Goal: Task Accomplishment & Management: Complete application form

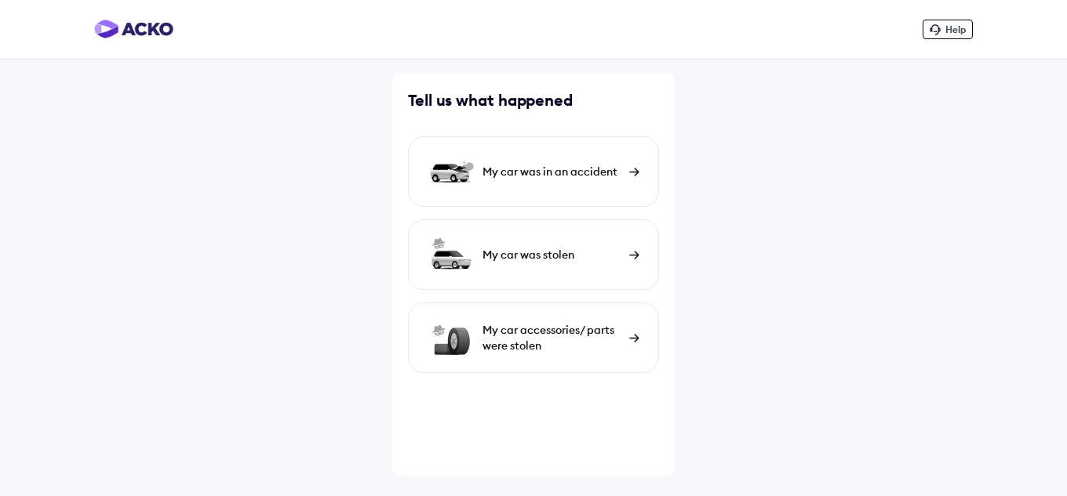
click at [599, 162] on div "My car was in an accident" at bounding box center [533, 171] width 251 height 71
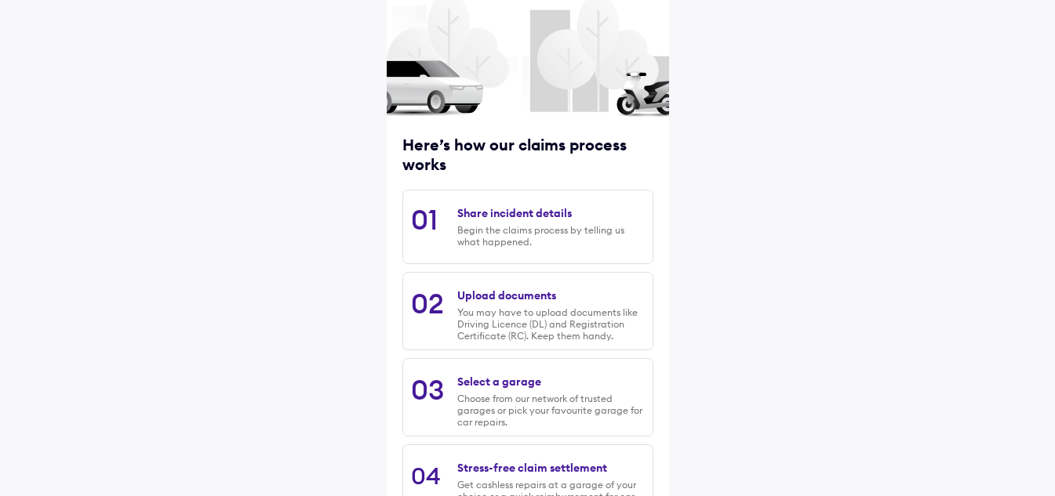
scroll to position [206, 0]
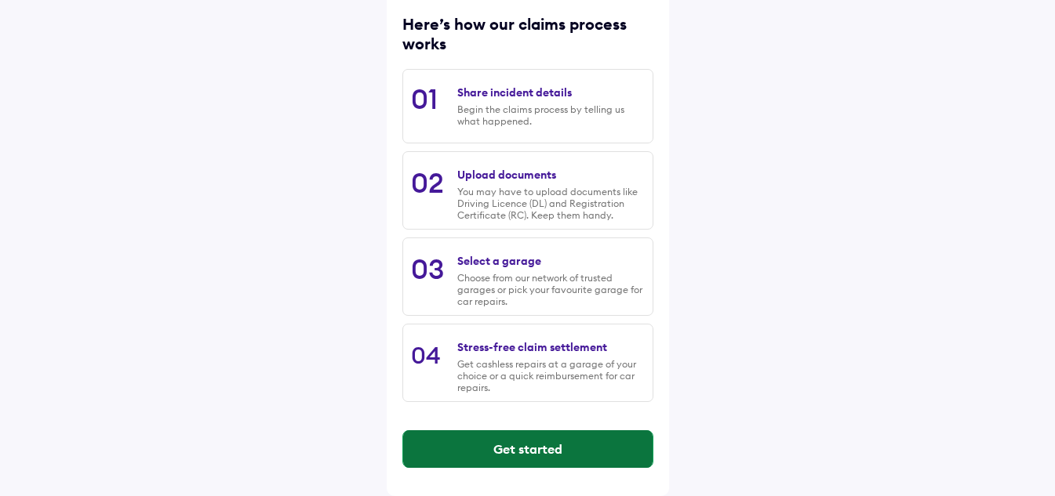
click at [544, 452] on button "Get started" at bounding box center [527, 450] width 249 height 38
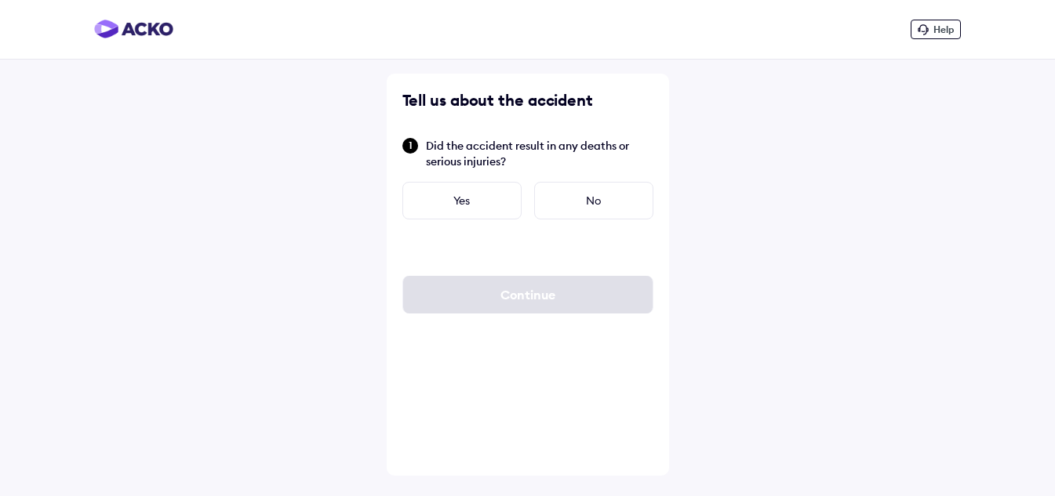
scroll to position [0, 0]
click at [611, 206] on div "No" at bounding box center [599, 201] width 119 height 38
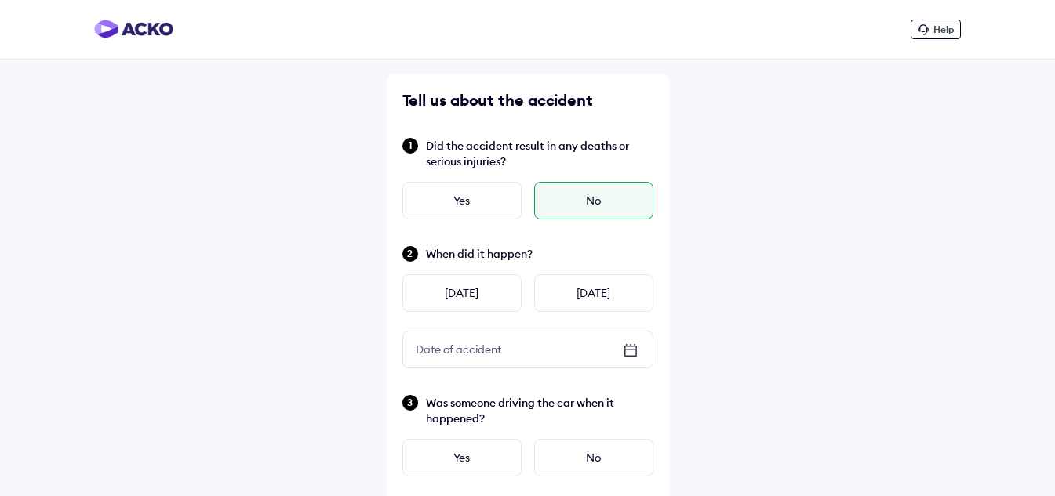
click at [627, 350] on icon at bounding box center [629, 350] width 11 height 2
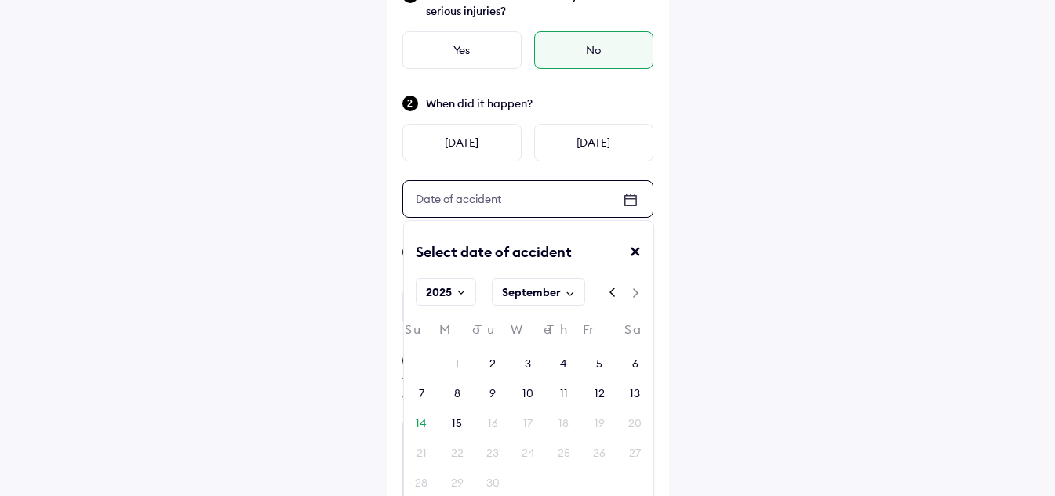
scroll to position [157, 0]
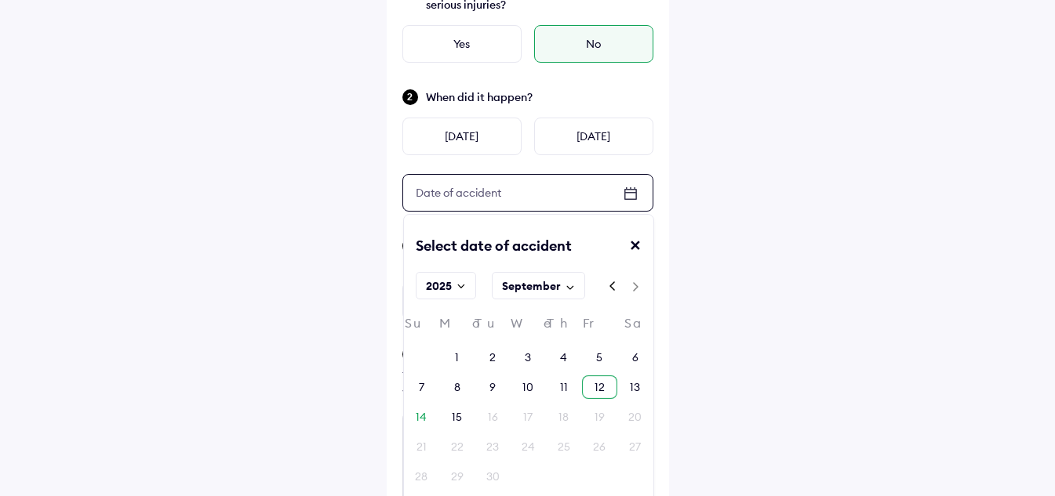
click at [593, 391] on div "12" at bounding box center [599, 388] width 35 height 24
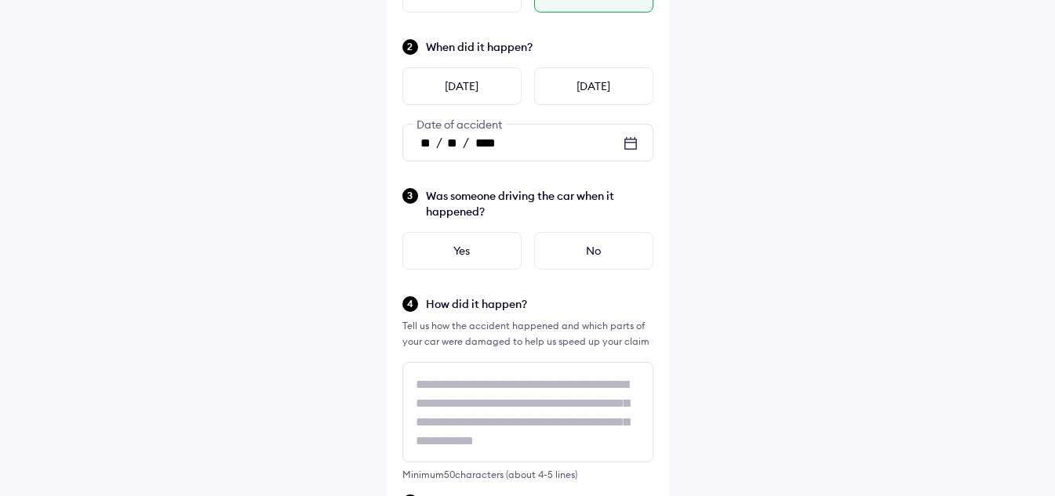
scroll to position [235, 0]
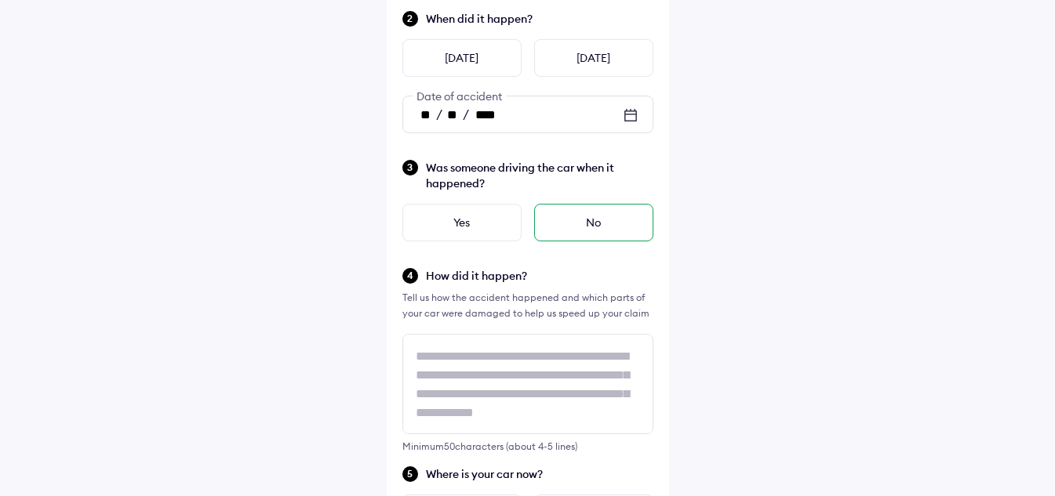
click at [603, 220] on div "No" at bounding box center [593, 223] width 119 height 38
click at [592, 212] on div "No" at bounding box center [593, 223] width 119 height 38
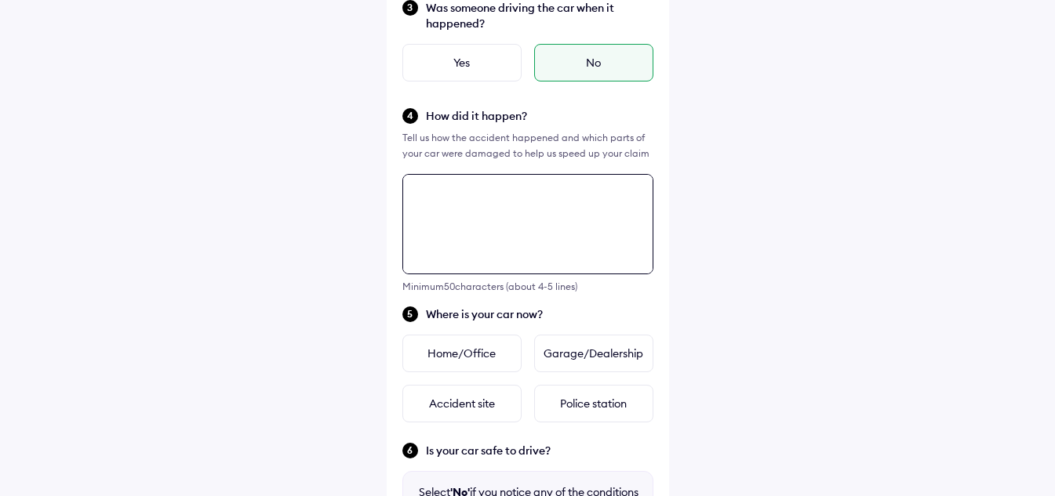
click at [536, 382] on div "Tell us about the accident Did the accident result in any deaths or serious inj…" at bounding box center [528, 274] width 282 height 1193
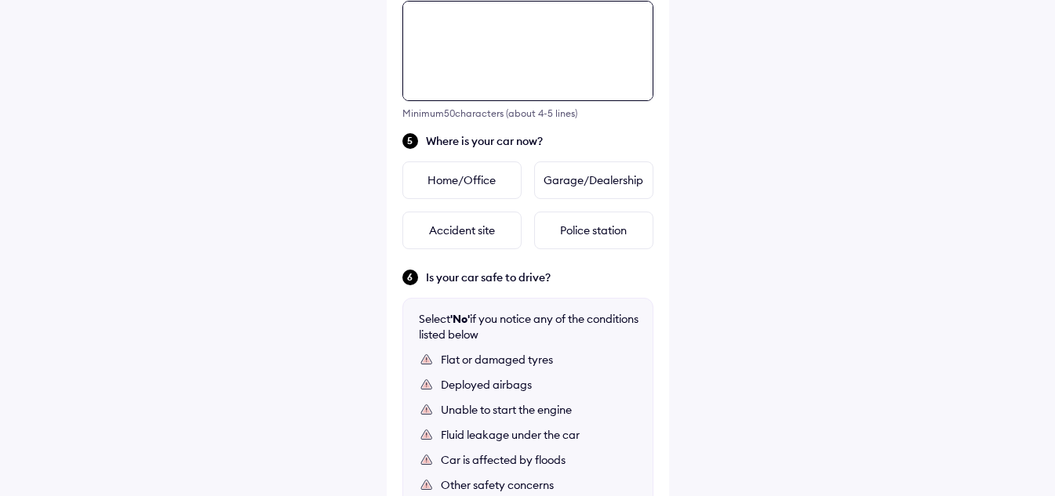
scroll to position [569, 0]
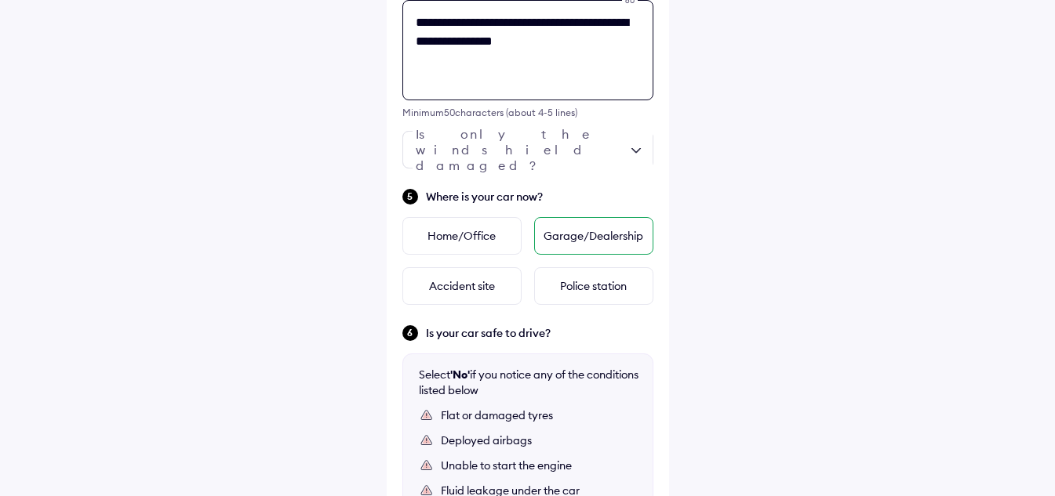
type textarea "**********"
click at [575, 240] on div "Garage/Dealership" at bounding box center [593, 236] width 119 height 38
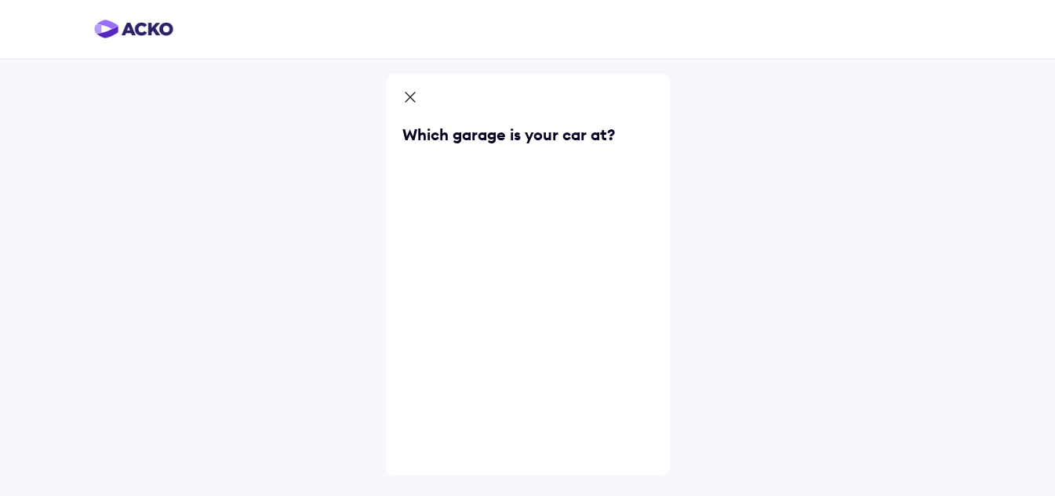
scroll to position [0, 0]
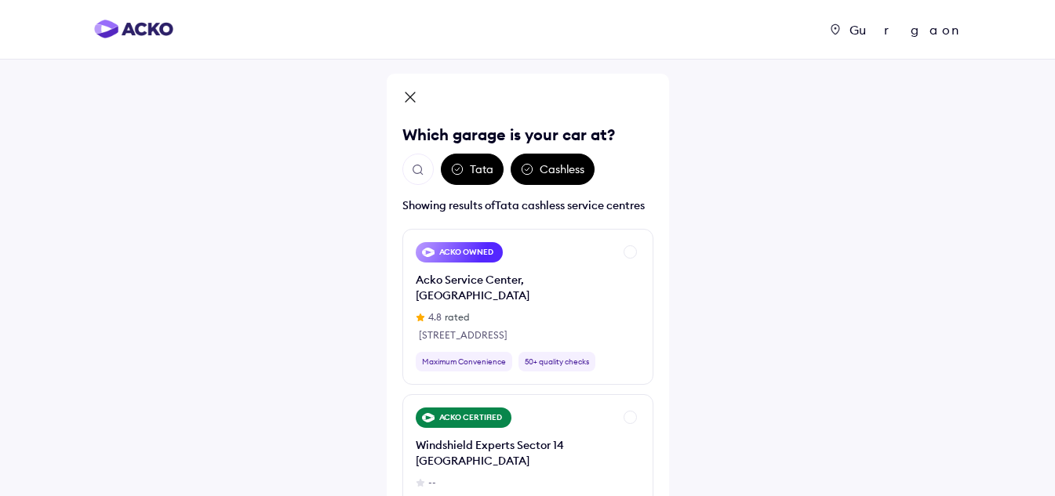
click at [569, 176] on div "Cashless" at bounding box center [553, 169] width 84 height 31
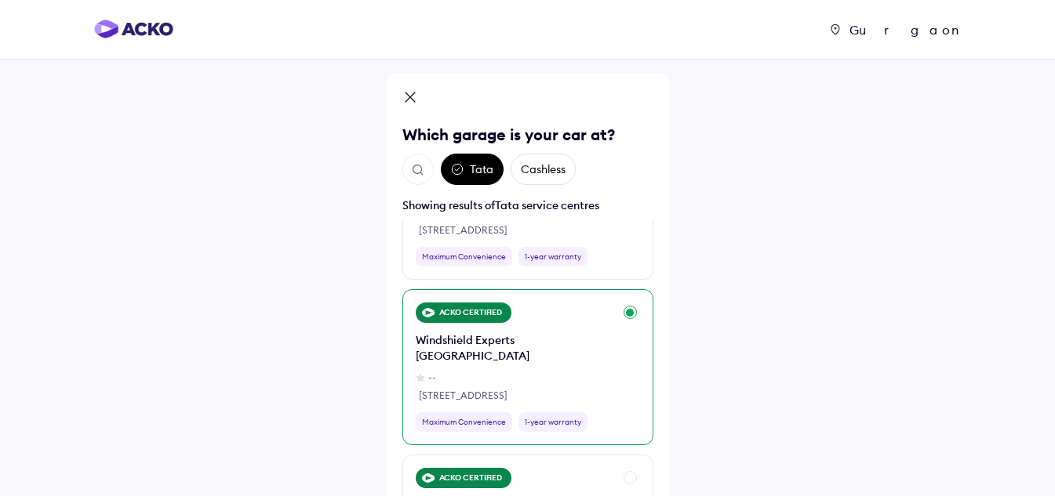
scroll to position [314, 0]
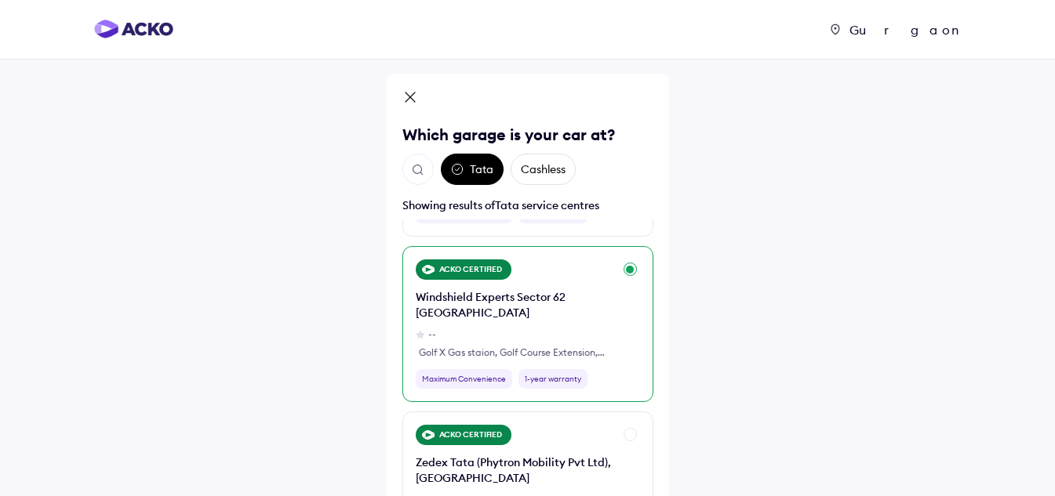
click at [630, 269] on div "ACKO CERTIFIED Windshield Experts Sector 62 Gurugram -- Golf X Gas staion, Golf…" at bounding box center [527, 324] width 251 height 156
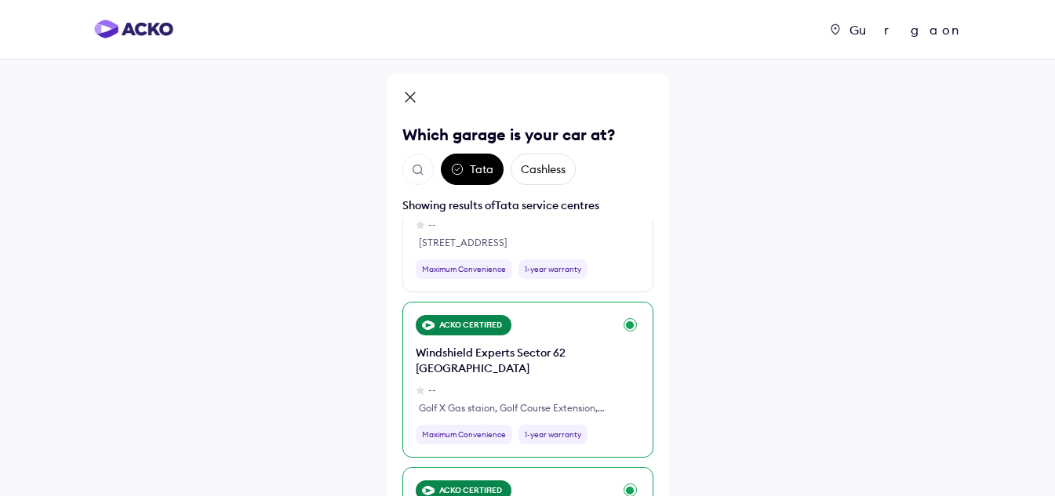
scroll to position [235, 0]
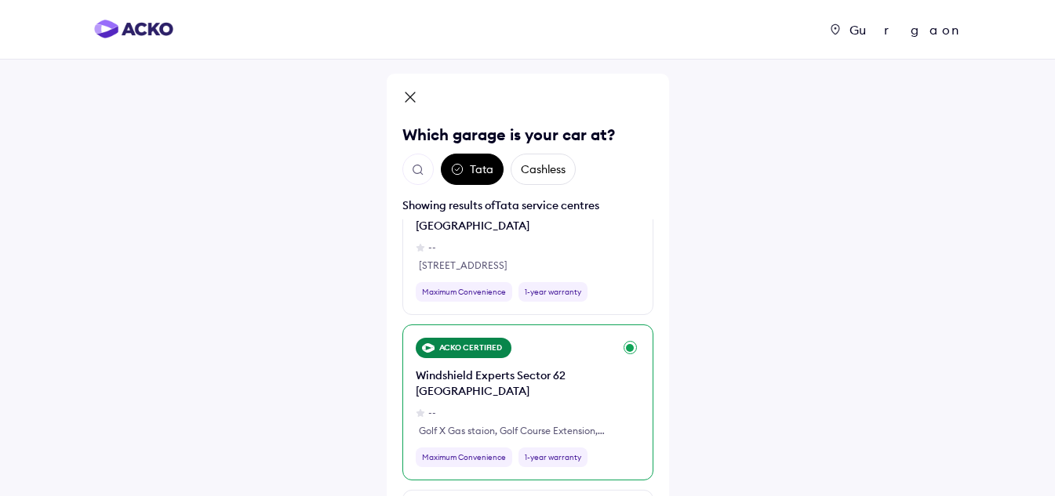
click at [610, 392] on div "Windshield Experts Sector 62 [GEOGRAPHIC_DATA]" at bounding box center [515, 383] width 198 height 31
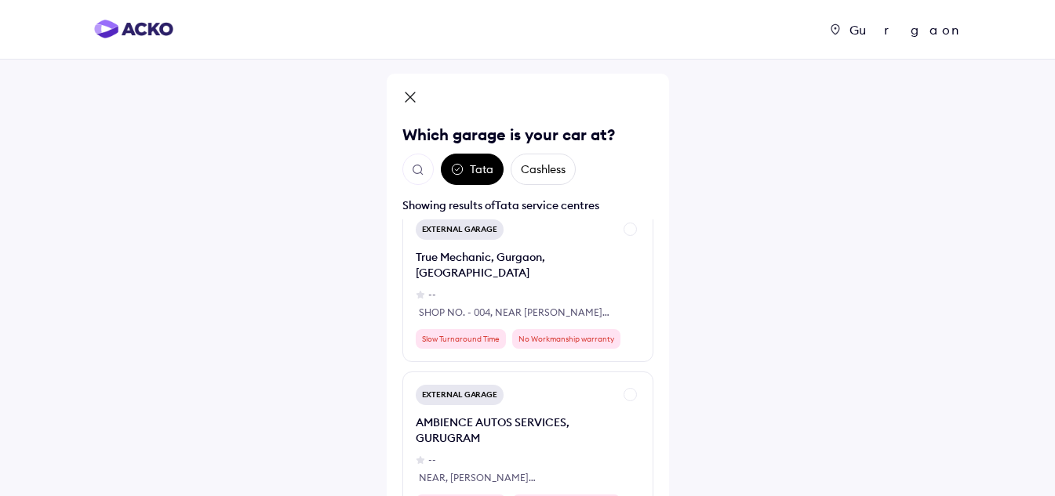
scroll to position [94, 0]
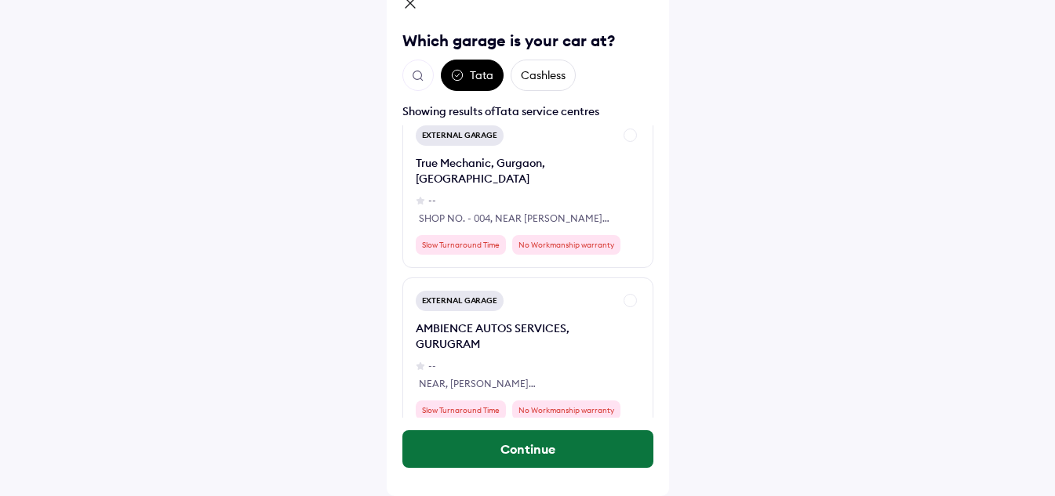
click at [543, 446] on button "Continue" at bounding box center [527, 450] width 251 height 38
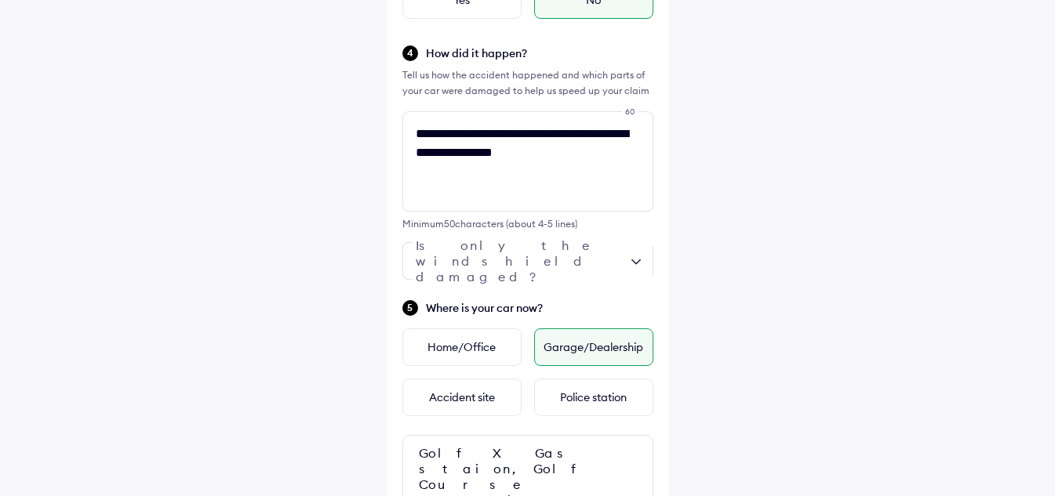
scroll to position [599, 0]
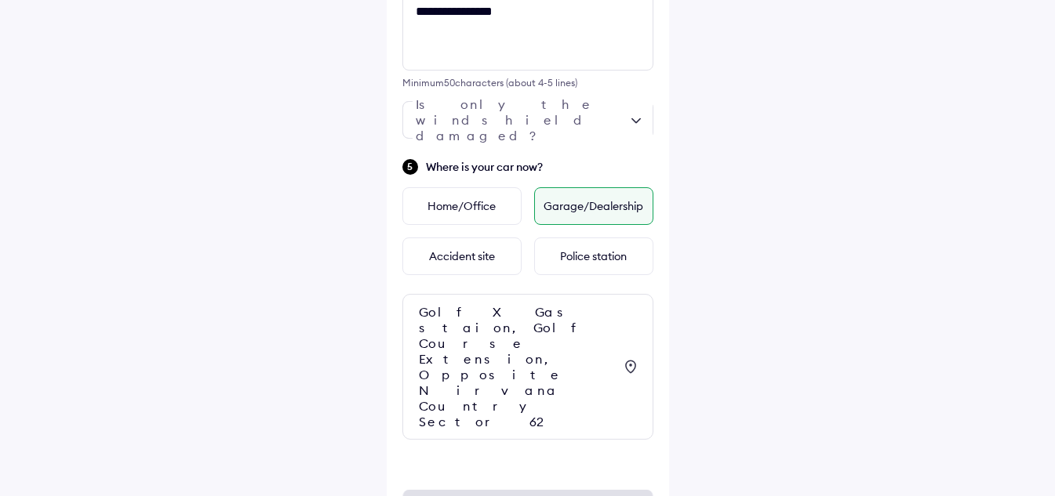
click at [482, 371] on div "**********" at bounding box center [528, 25] width 282 height 1100
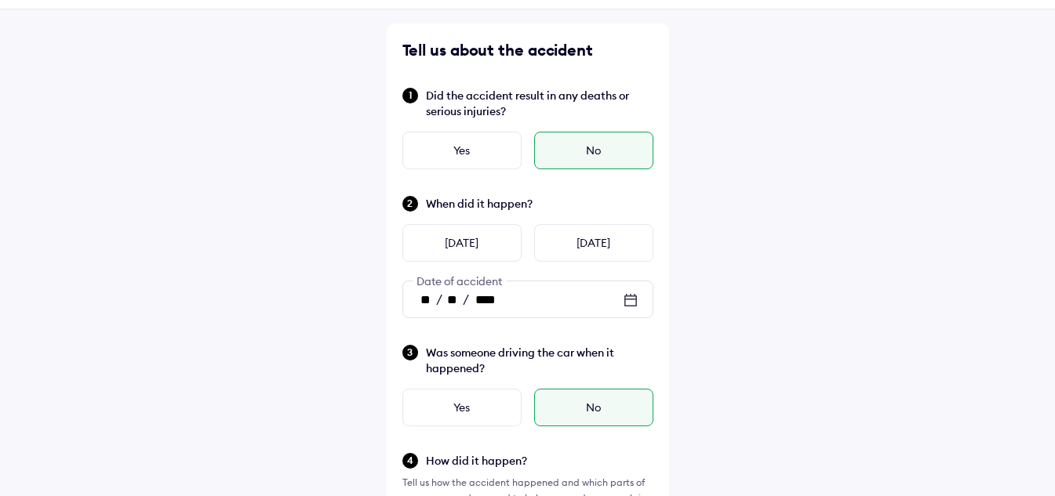
scroll to position [0, 0]
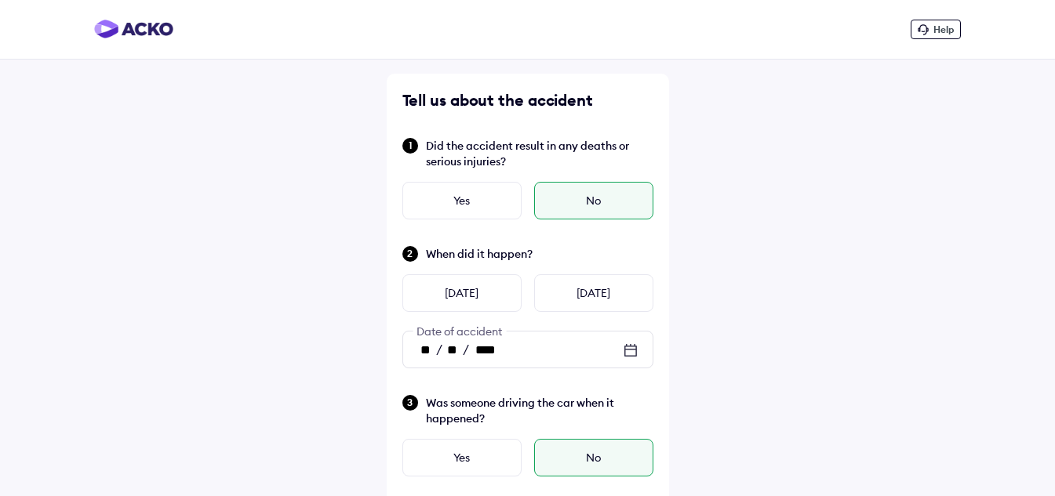
click at [587, 204] on div "No" at bounding box center [593, 201] width 119 height 38
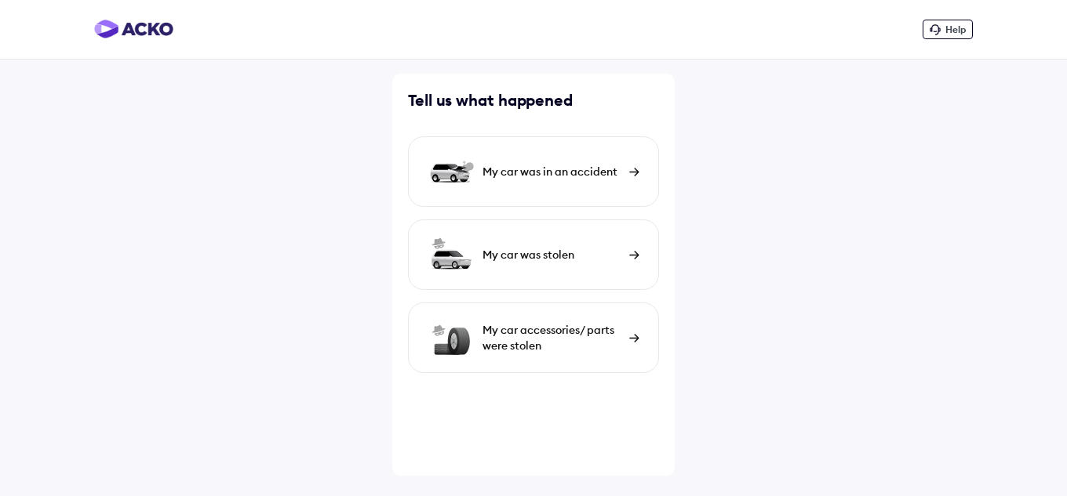
click at [573, 171] on div "My car was in an accident" at bounding box center [551, 172] width 139 height 16
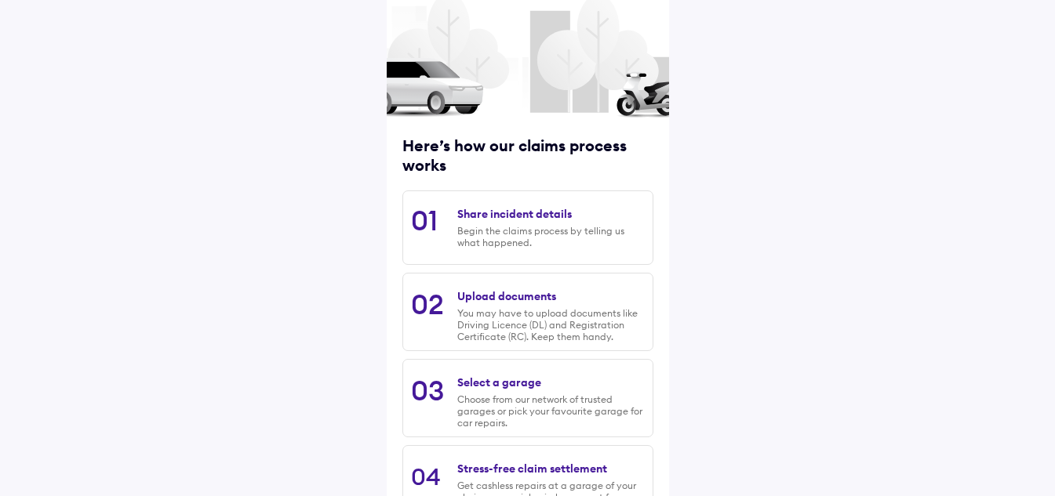
scroll to position [206, 0]
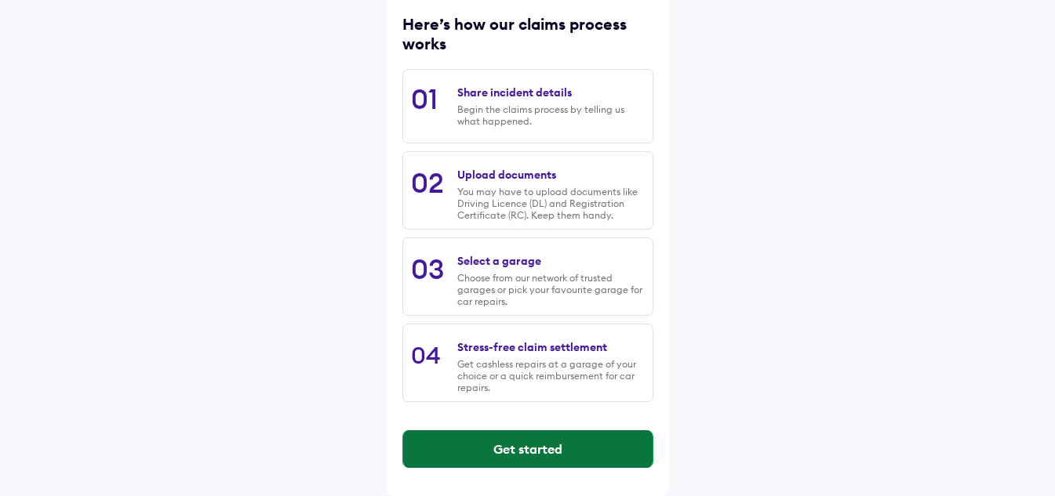
click at [515, 454] on button "Get started" at bounding box center [527, 450] width 249 height 38
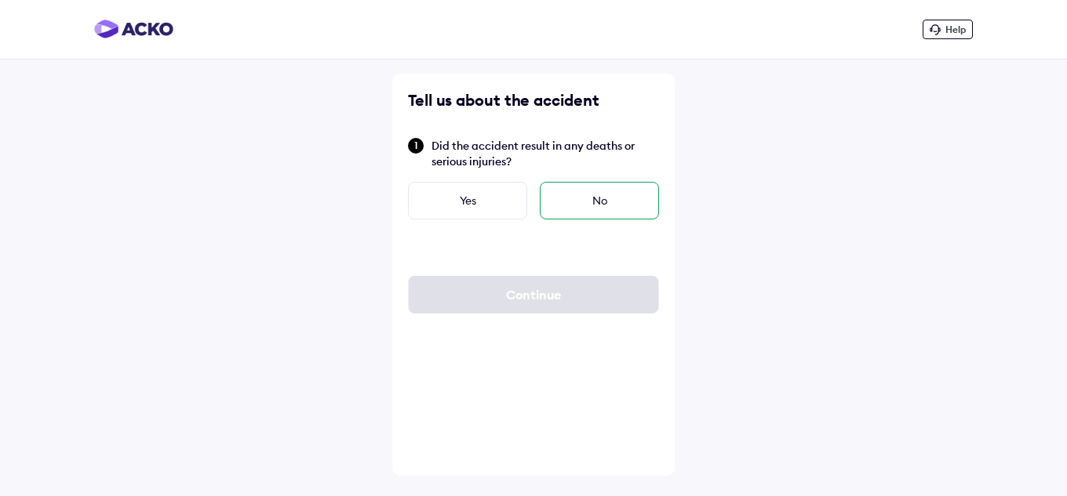
click at [573, 202] on div "No" at bounding box center [599, 201] width 119 height 38
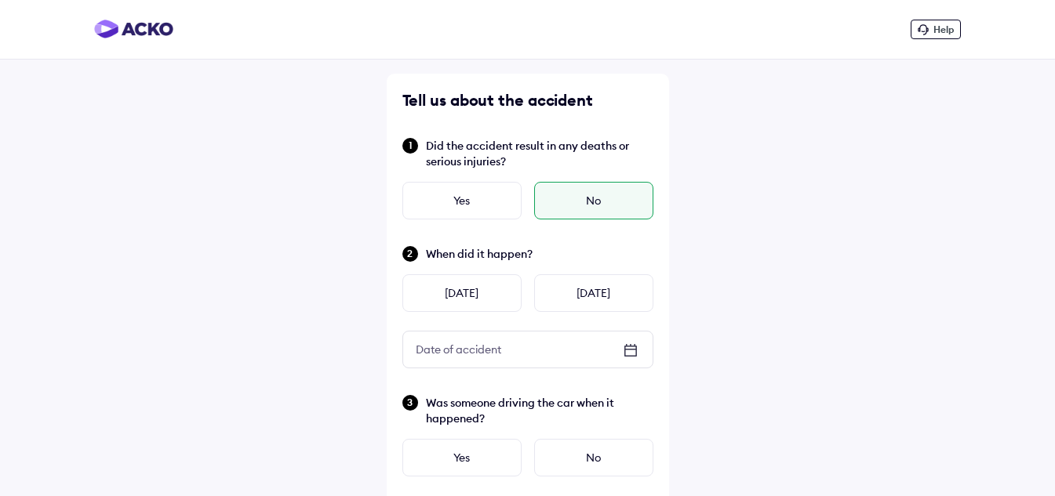
click at [634, 351] on icon at bounding box center [630, 350] width 19 height 19
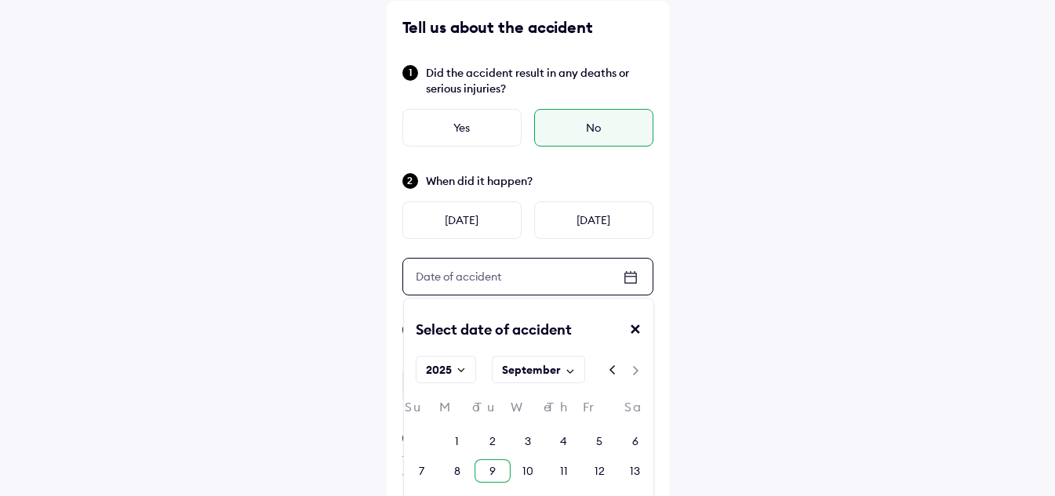
scroll to position [157, 0]
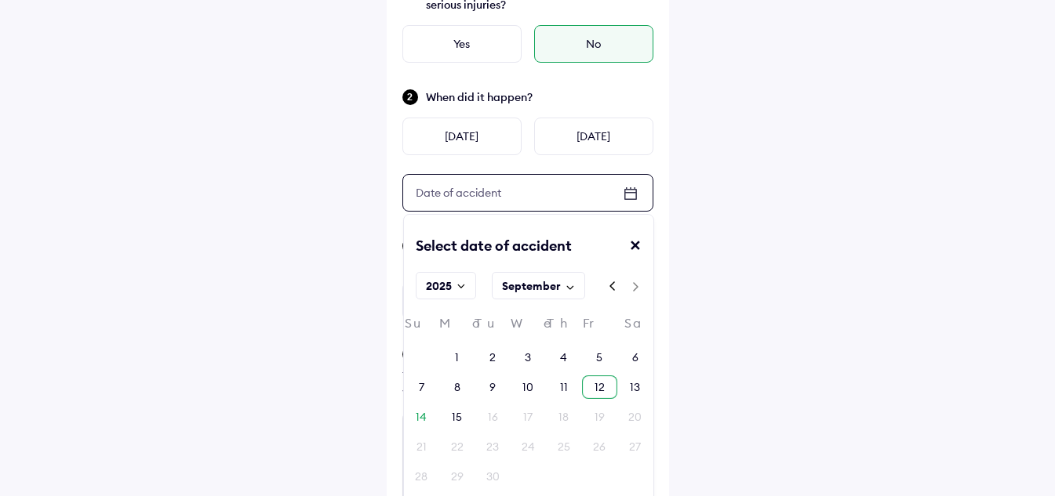
click at [598, 383] on div "12" at bounding box center [599, 388] width 10 height 16
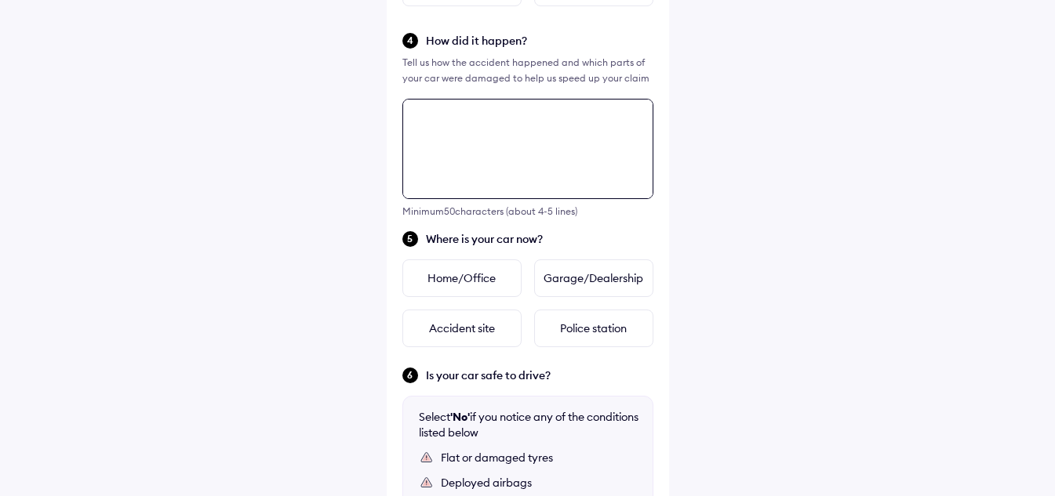
click at [481, 130] on div "Minimum 50 characters (about 4-5 lines)" at bounding box center [527, 158] width 251 height 118
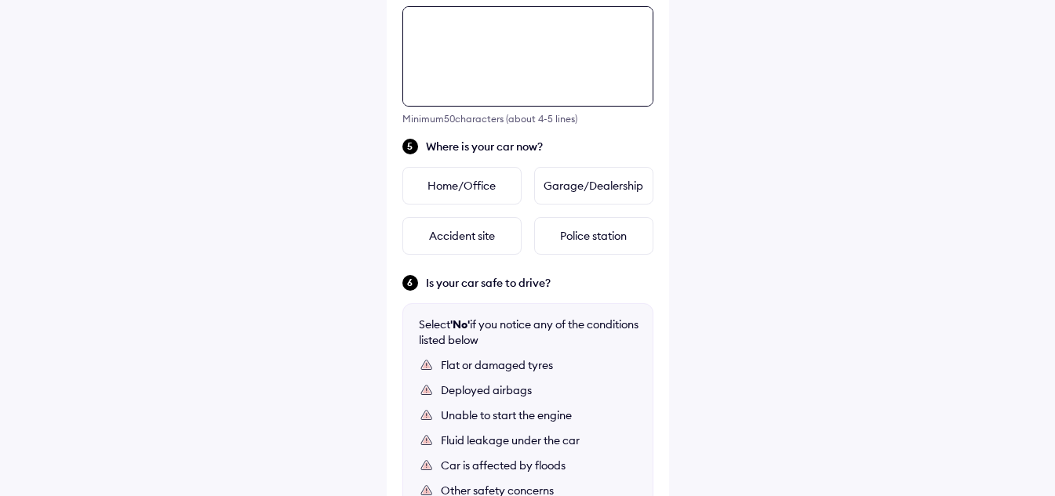
scroll to position [569, 0]
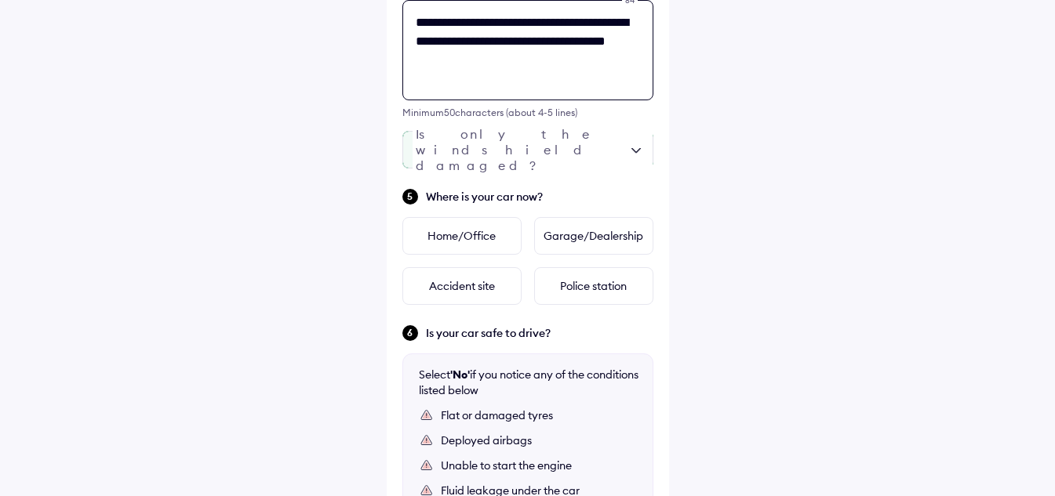
type textarea "**********"
click at [559, 148] on div at bounding box center [527, 150] width 251 height 38
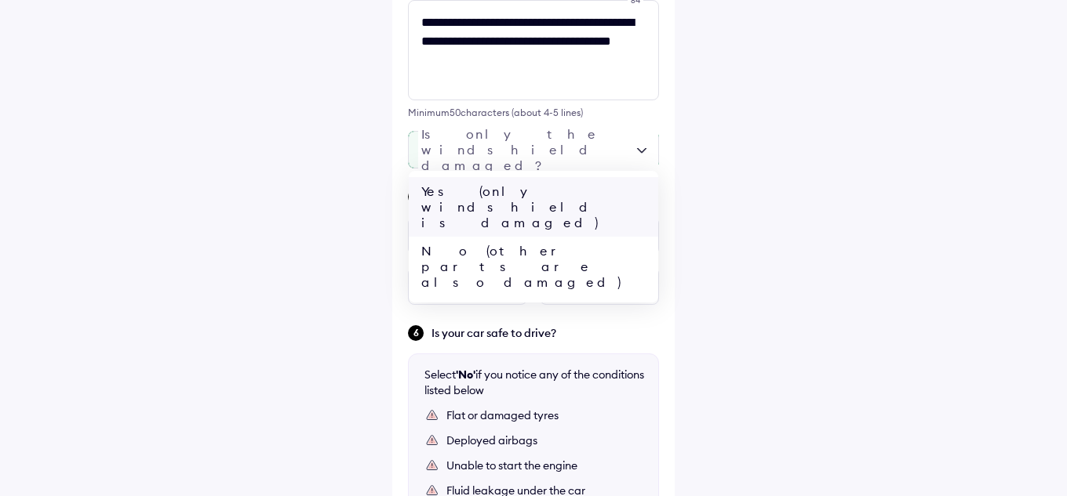
click at [544, 193] on div "Yes (only windshield is damaged)" at bounding box center [533, 207] width 249 height 60
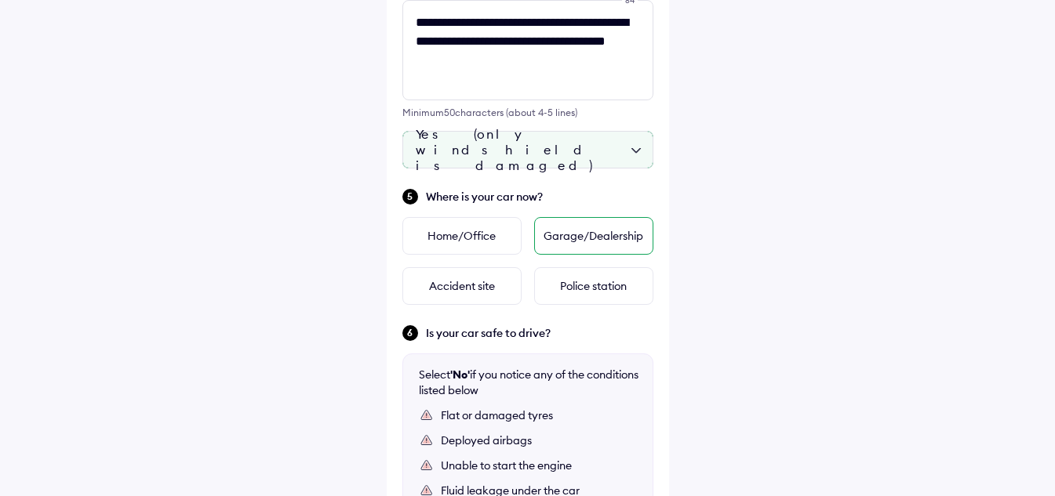
click at [561, 239] on div "Garage/Dealership" at bounding box center [593, 236] width 119 height 38
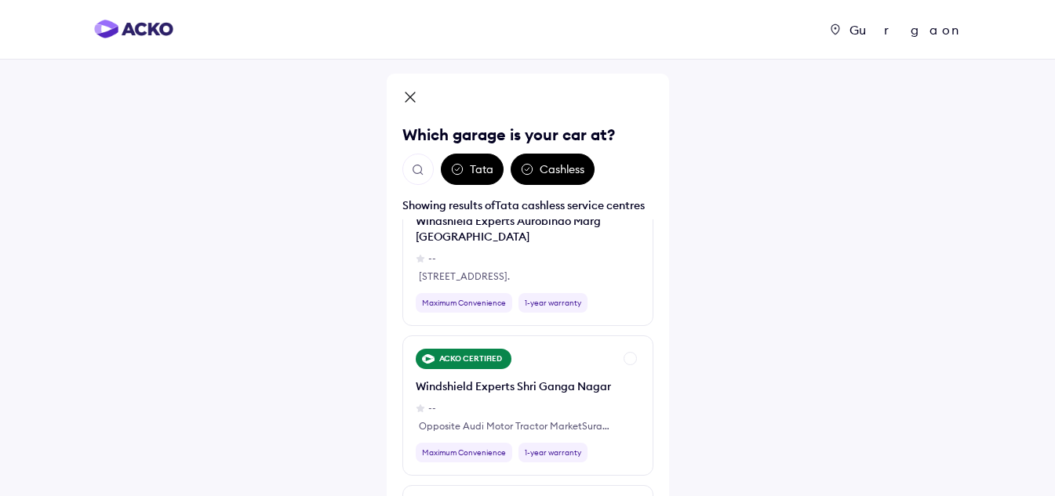
scroll to position [1412, 0]
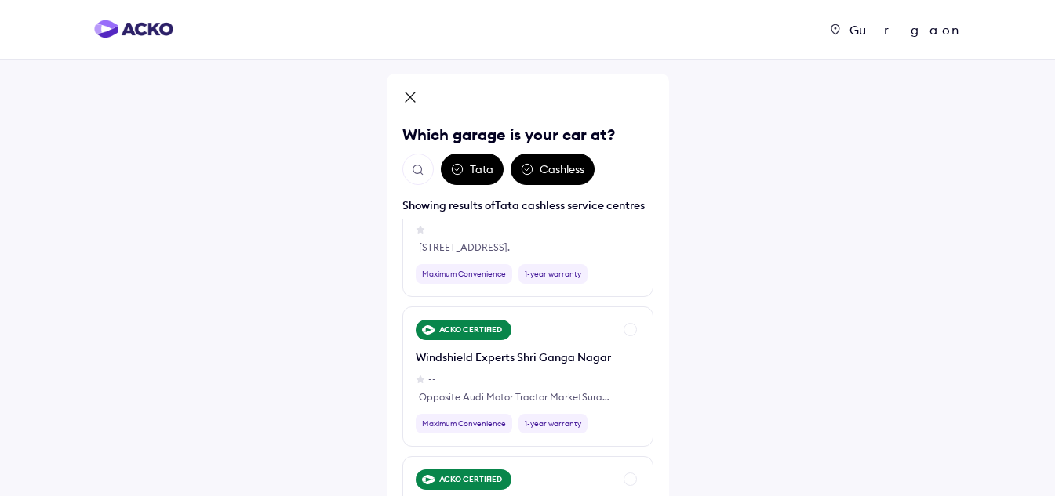
click at [568, 168] on div "Cashless" at bounding box center [553, 169] width 84 height 31
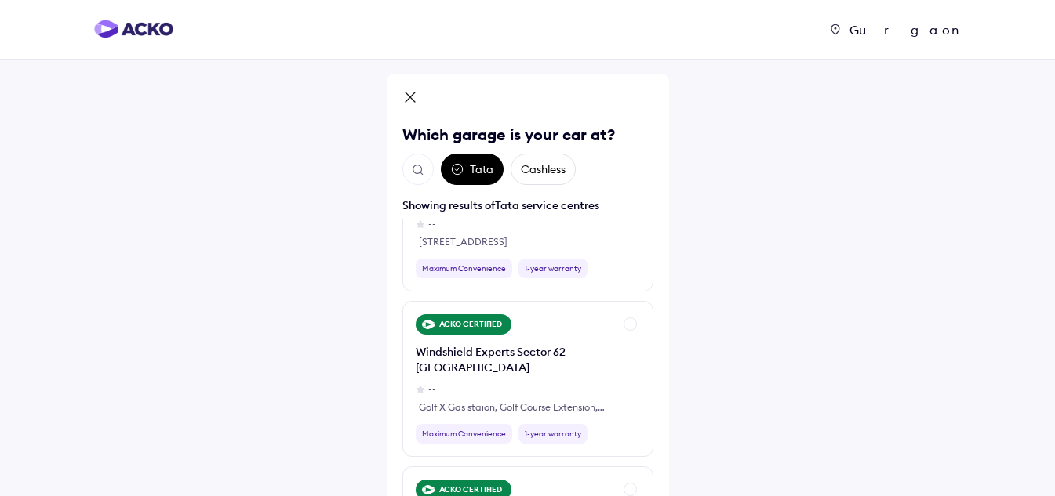
scroll to position [314, 0]
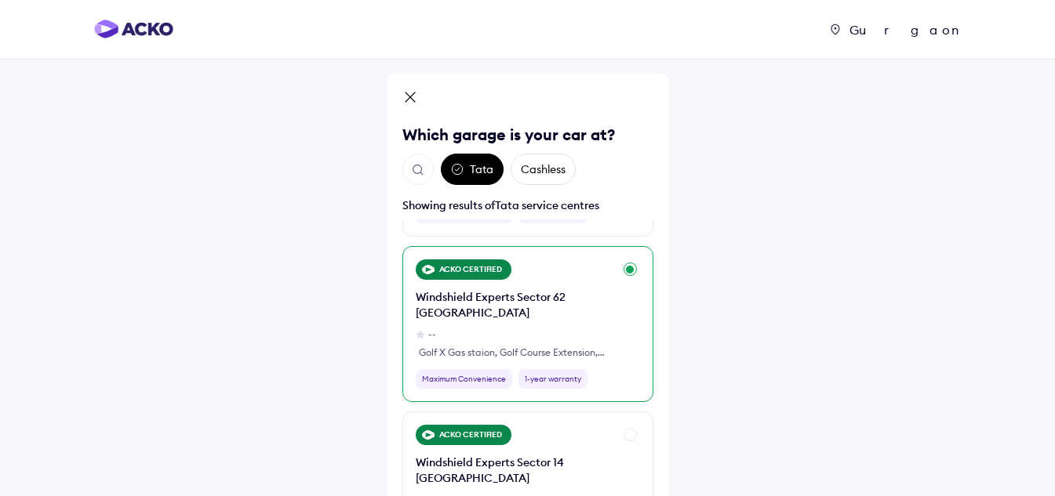
click at [547, 379] on div "1-year warranty" at bounding box center [552, 379] width 69 height 20
click at [504, 360] on div "ACKO CERTIFIED Windshield Experts Sector 62 Gurugram -- Golf X Gas staion, Golf…" at bounding box center [515, 324] width 198 height 129
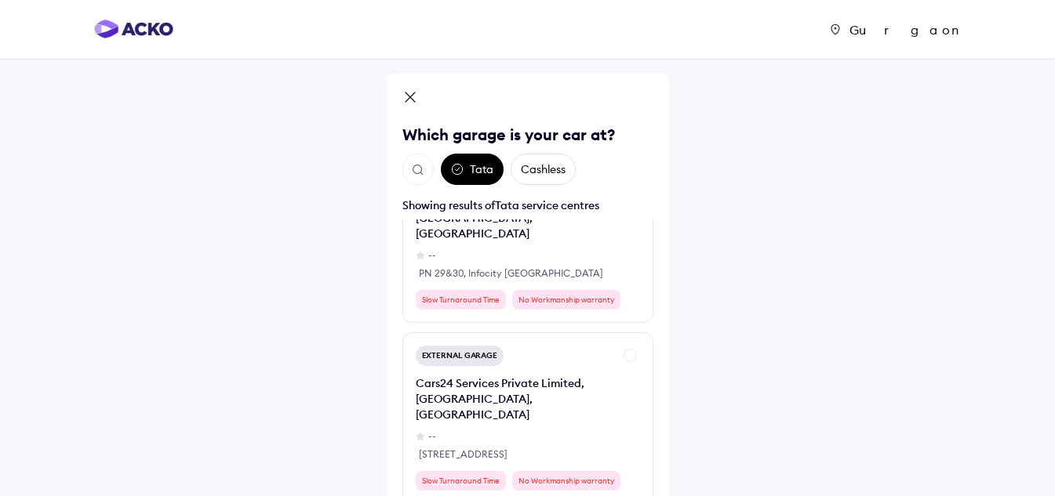
scroll to position [94, 0]
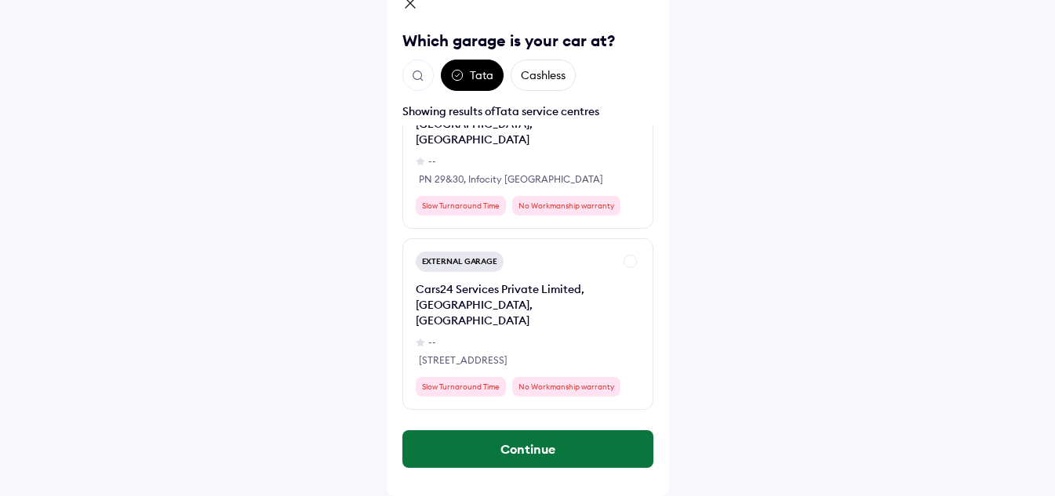
click at [511, 451] on button "Continue" at bounding box center [527, 450] width 251 height 38
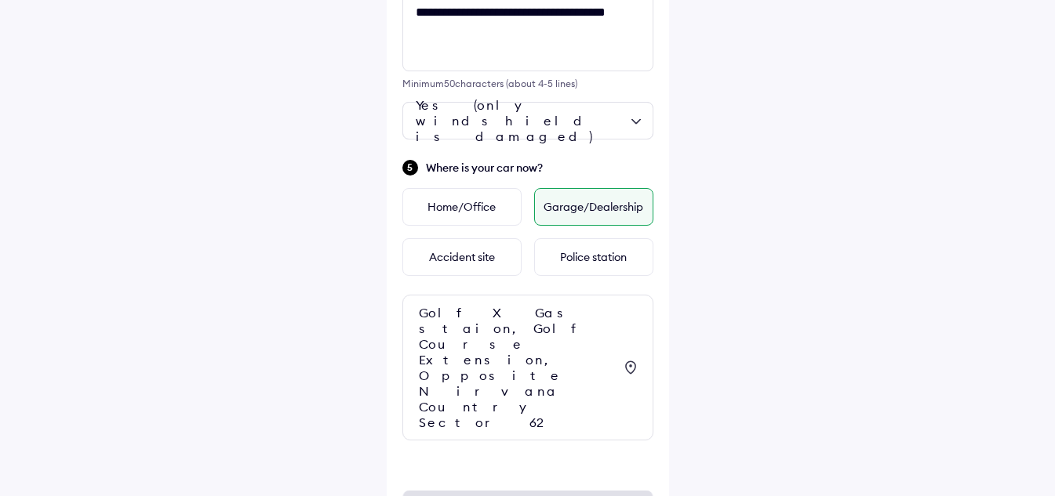
scroll to position [599, 0]
click at [489, 374] on div "**********" at bounding box center [528, 25] width 282 height 1100
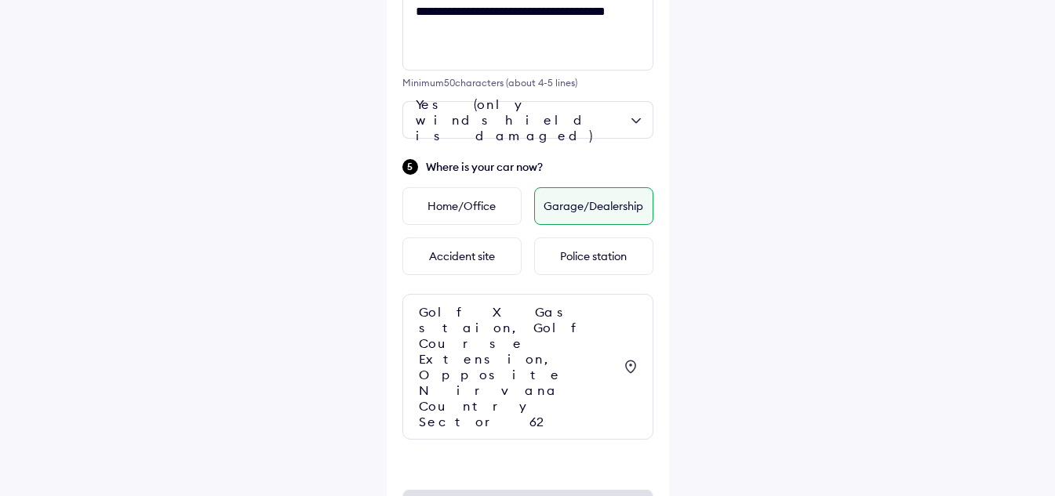
click at [495, 374] on div "**********" at bounding box center [528, 25] width 282 height 1100
click at [531, 354] on div "Golf X Gas staion, Golf Course Extension, Opposite Nirvana Country Sector 62" at bounding box center [527, 367] width 251 height 146
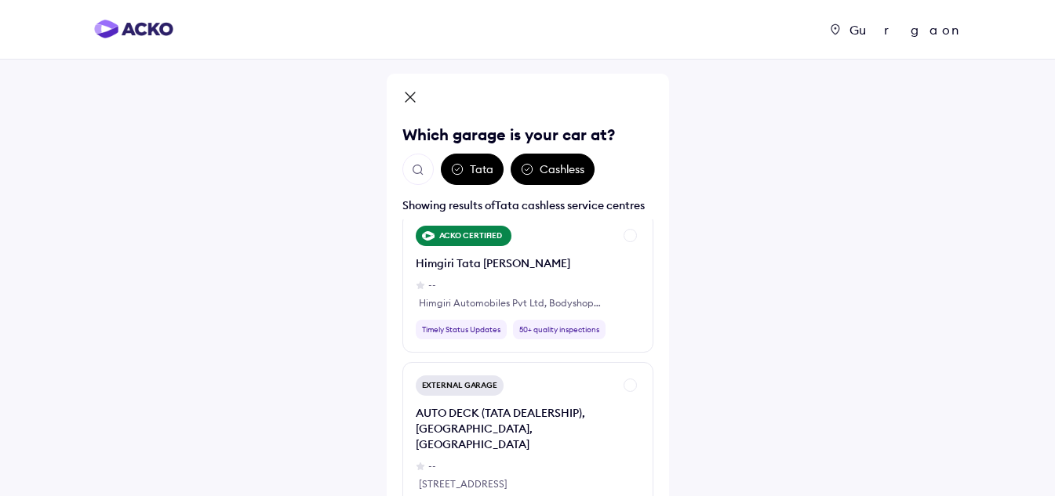
scroll to position [94, 0]
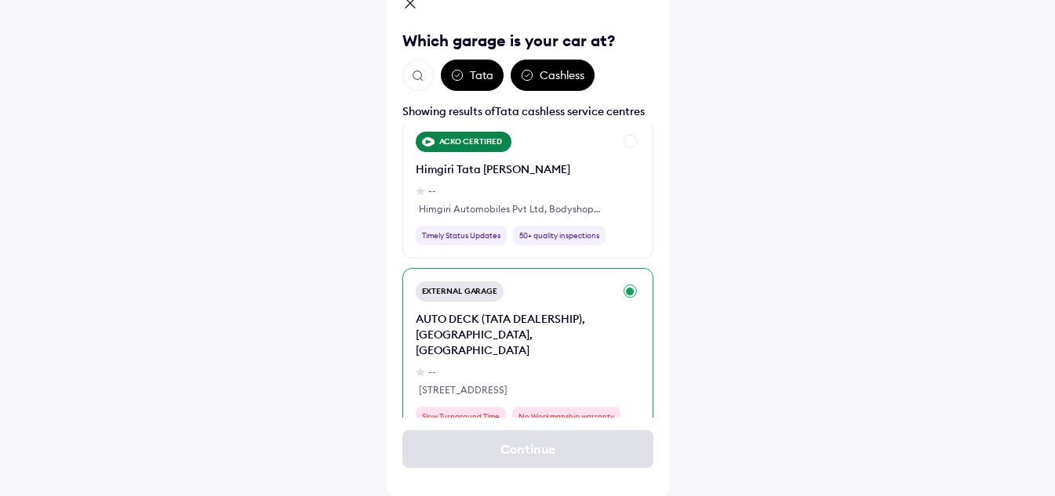
click at [574, 278] on div "External Garage AUTO DECK (TATA DEALERSHIP), [GEOGRAPHIC_DATA], [GEOGRAPHIC_DAT…" at bounding box center [527, 354] width 251 height 172
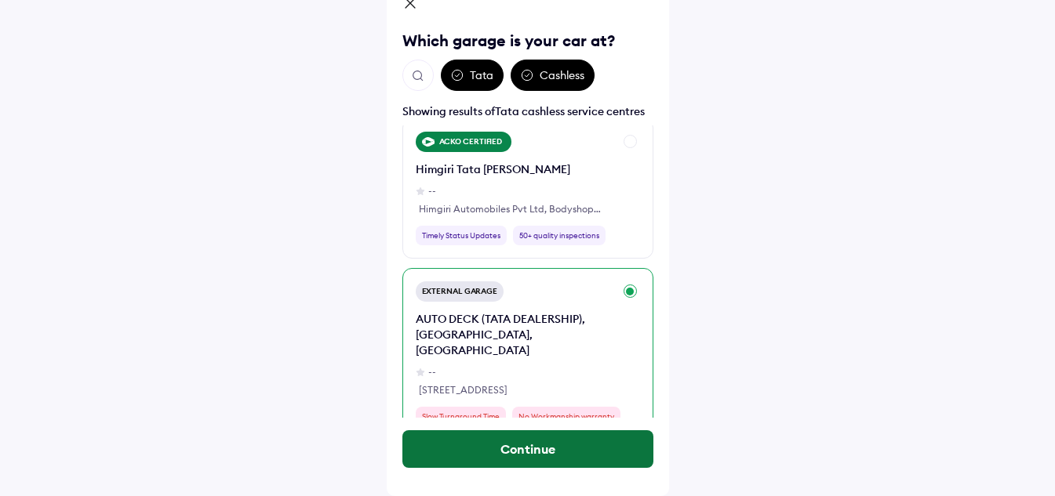
click at [511, 453] on button "Continue" at bounding box center [527, 450] width 251 height 38
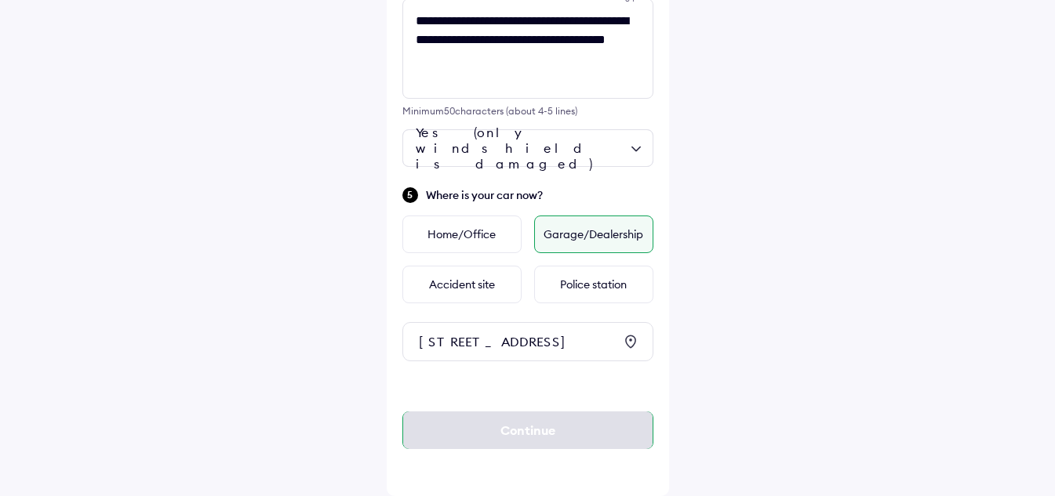
scroll to position [599, 0]
click at [449, 384] on div "Continue" at bounding box center [527, 430] width 251 height 100
click at [529, 437] on div "Continue" at bounding box center [527, 431] width 251 height 38
click at [533, 424] on div "Continue" at bounding box center [527, 431] width 251 height 38
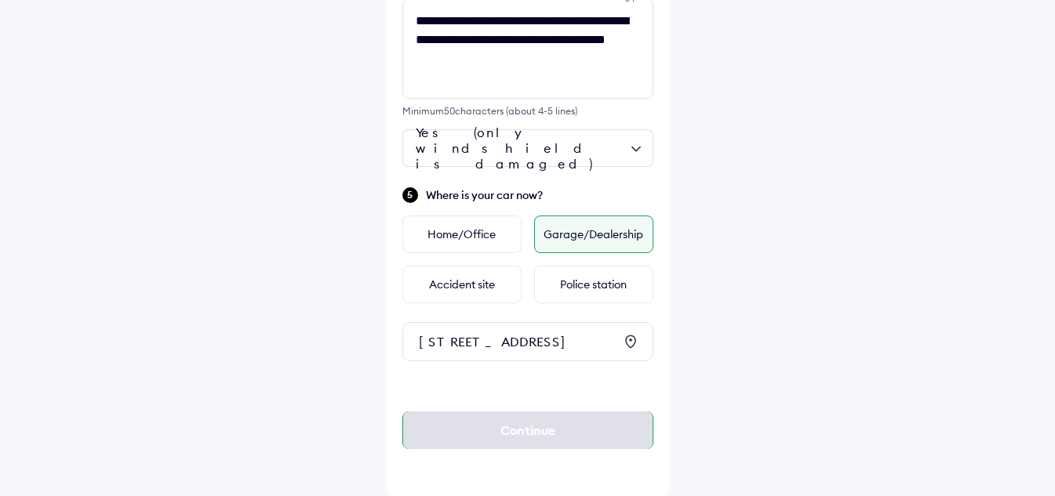
click at [407, 419] on div "Continue" at bounding box center [527, 431] width 251 height 38
click at [430, 425] on div "Continue" at bounding box center [527, 431] width 251 height 38
click at [431, 425] on div "Continue" at bounding box center [527, 431] width 251 height 38
click at [435, 425] on div "Continue" at bounding box center [527, 431] width 251 height 38
click at [443, 421] on div "Continue" at bounding box center [527, 431] width 251 height 38
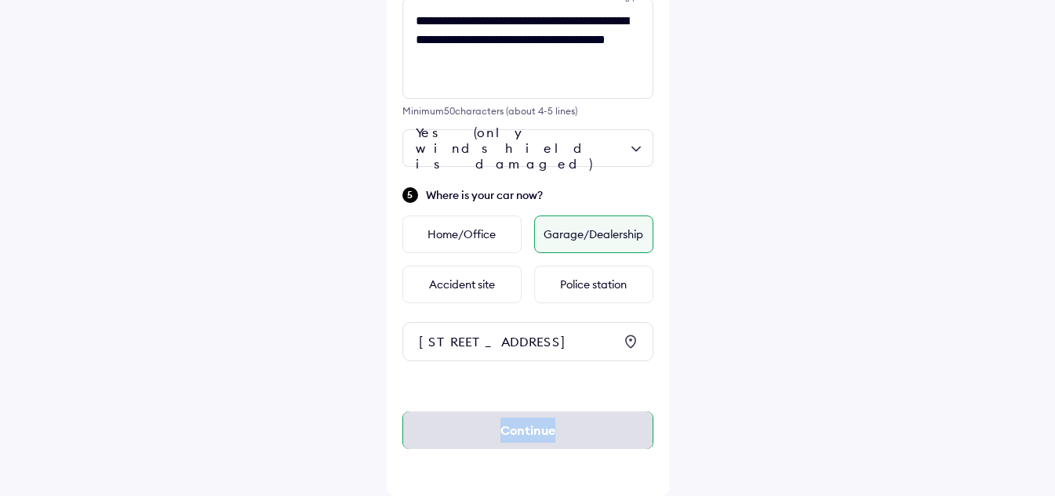
click at [446, 416] on div "Continue" at bounding box center [527, 431] width 251 height 38
click at [456, 389] on div "Continue" at bounding box center [527, 430] width 251 height 100
click at [456, 382] on div "Continue" at bounding box center [527, 430] width 251 height 100
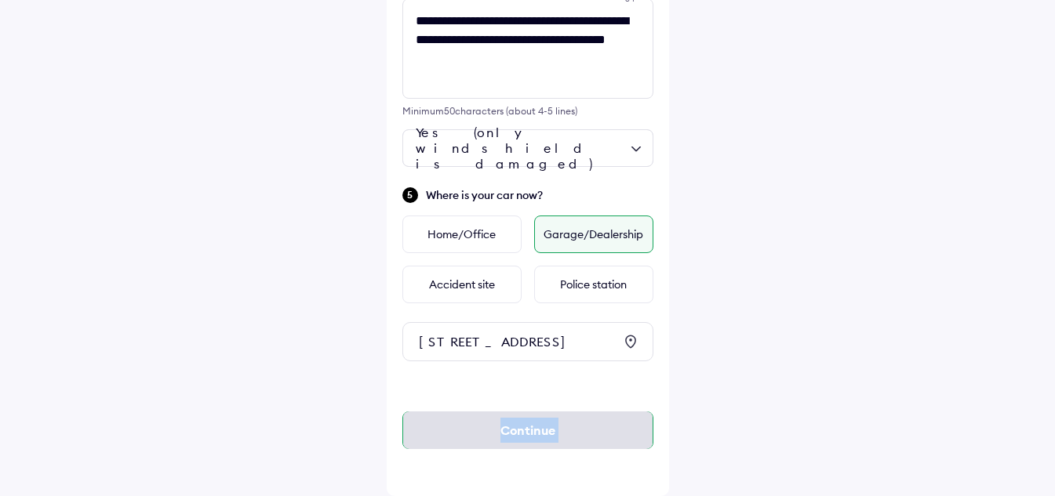
click at [538, 434] on div "Continue" at bounding box center [527, 431] width 251 height 38
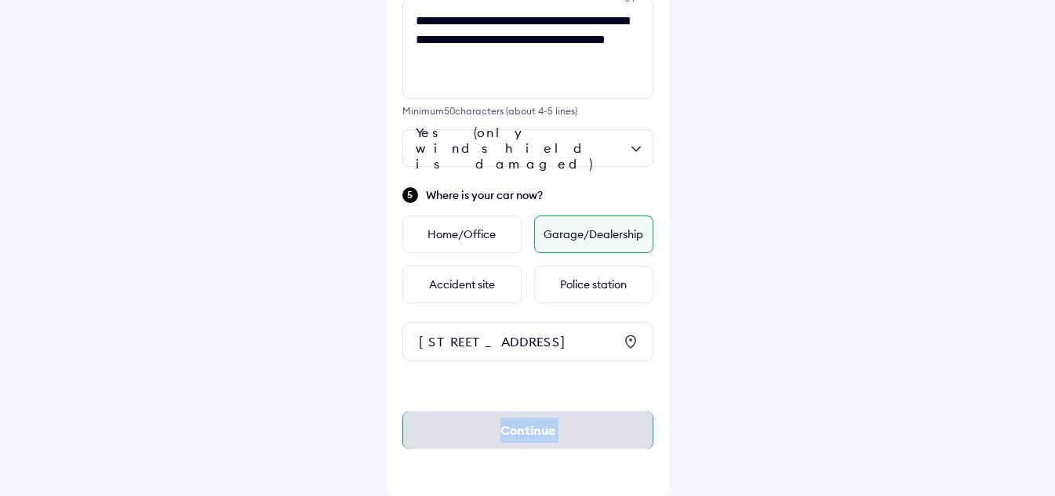
click at [538, 434] on div "Continue" at bounding box center [527, 431] width 251 height 38
click at [454, 390] on div "Continue" at bounding box center [527, 430] width 251 height 100
click at [422, 427] on div "Continue" at bounding box center [527, 431] width 251 height 38
click at [546, 442] on div "Continue" at bounding box center [527, 431] width 251 height 38
click at [546, 438] on div "Continue" at bounding box center [527, 431] width 251 height 38
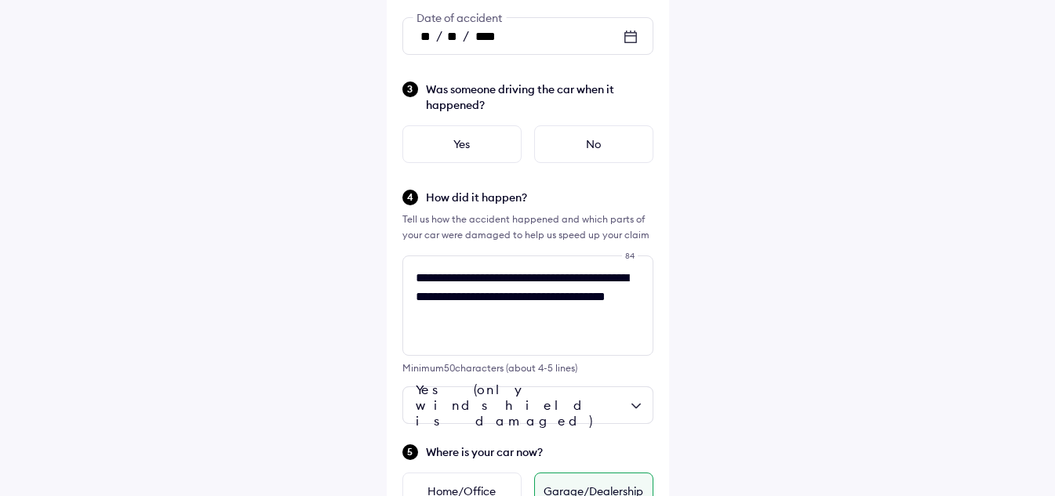
scroll to position [392, 0]
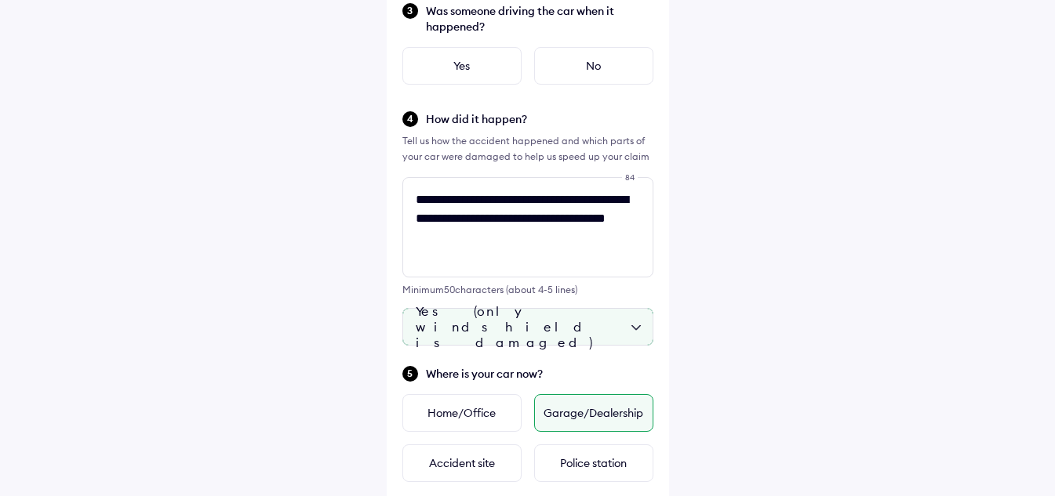
click at [484, 329] on div "Yes (only windshield is damaged)" at bounding box center [527, 327] width 251 height 38
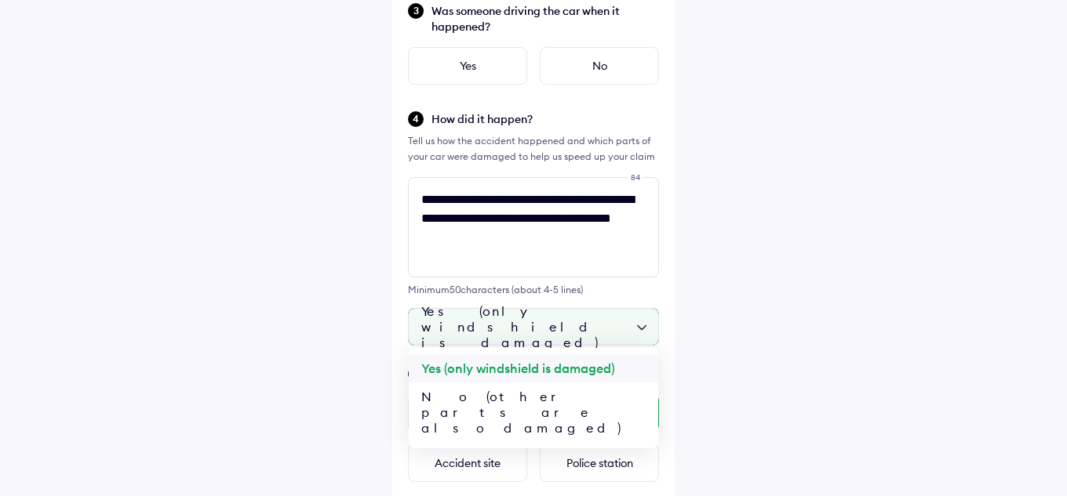
click at [524, 369] on div "Yes (only windshield is damaged)" at bounding box center [533, 368] width 249 height 28
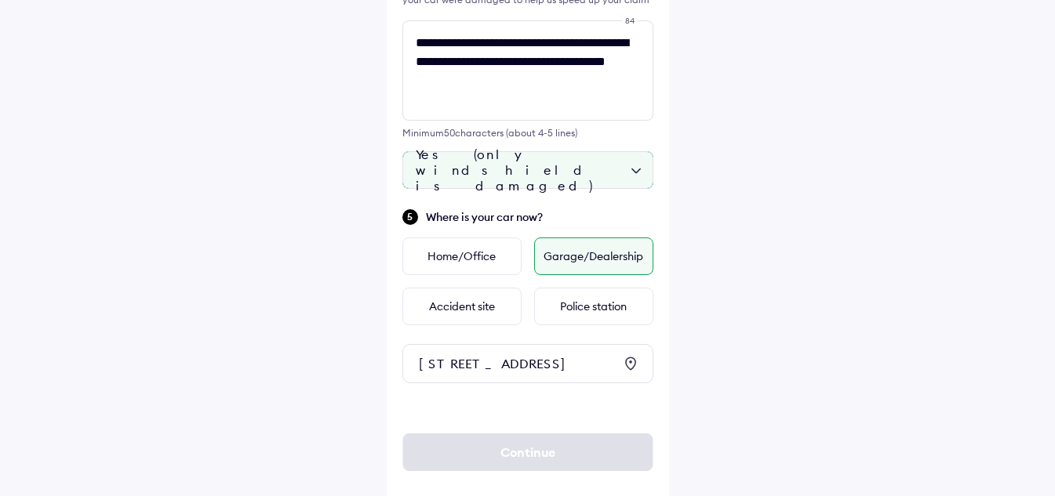
scroll to position [599, 0]
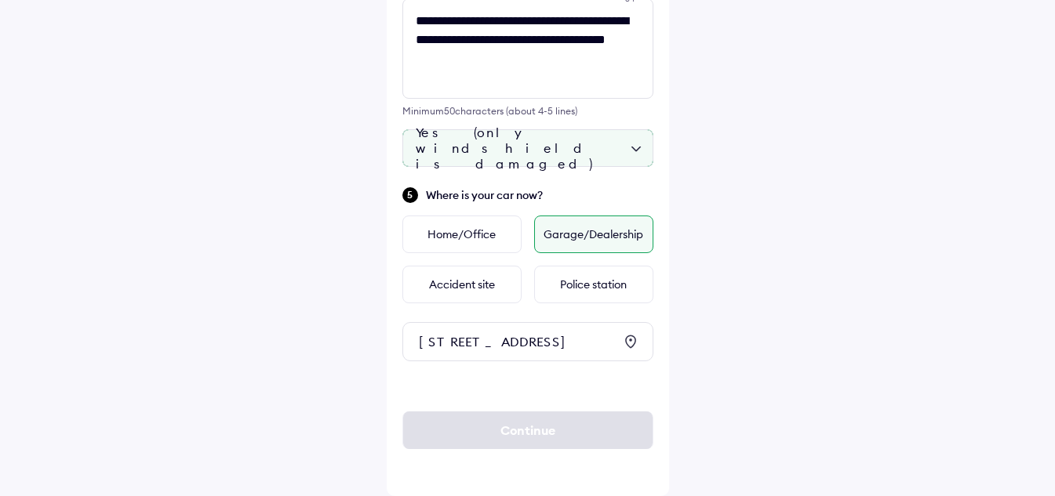
click at [603, 216] on div "Garage/Dealership" at bounding box center [593, 235] width 119 height 38
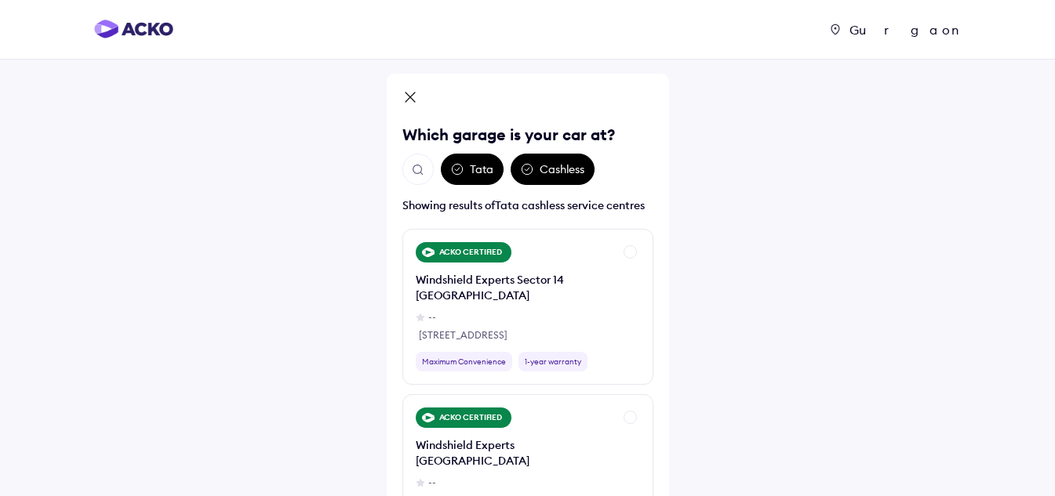
click at [566, 151] on div "Gurgaon Which garage is your car at? Tata Cashless Showing results of Tata cash…" at bounding box center [528, 342] width 282 height 536
click at [558, 163] on div "Cashless" at bounding box center [553, 169] width 84 height 31
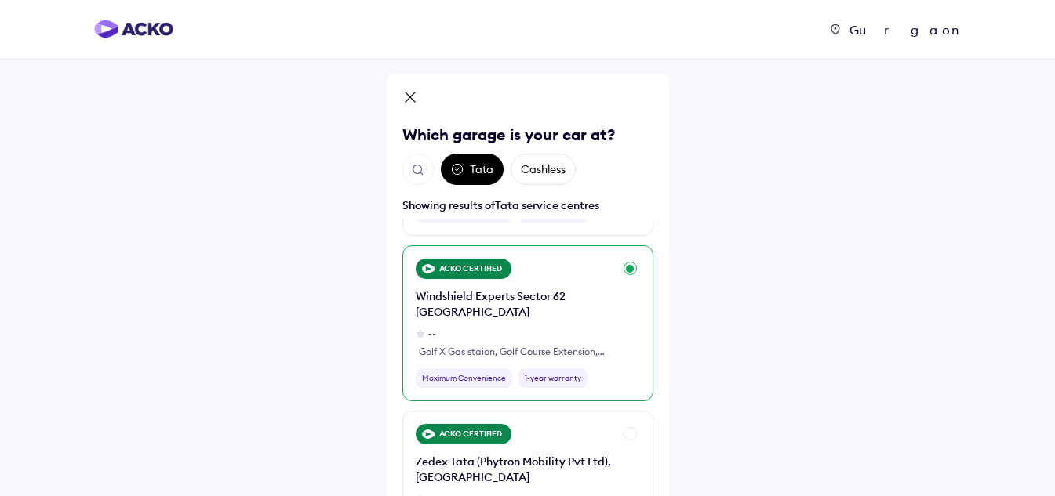
scroll to position [314, 0]
click at [456, 271] on div "ACKO CERTIFIED" at bounding box center [464, 270] width 96 height 20
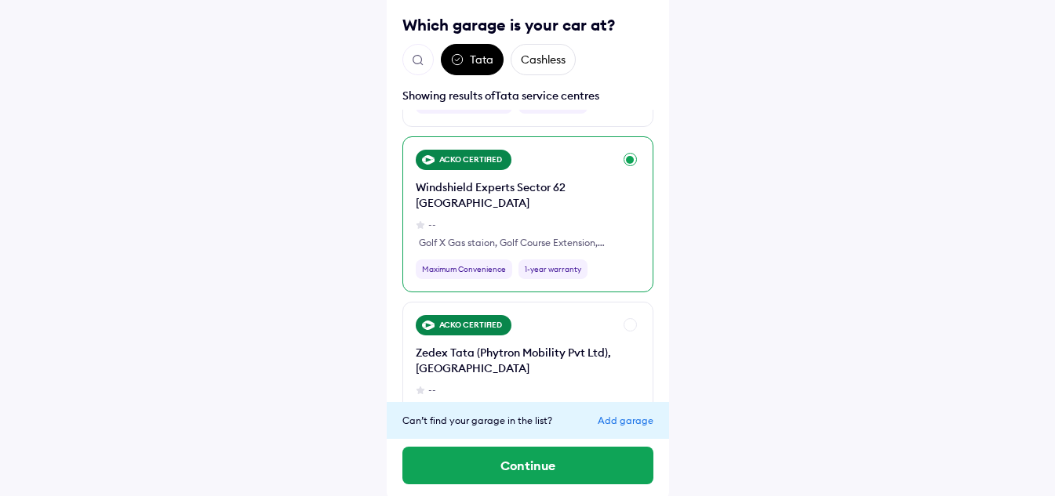
scroll to position [114, 0]
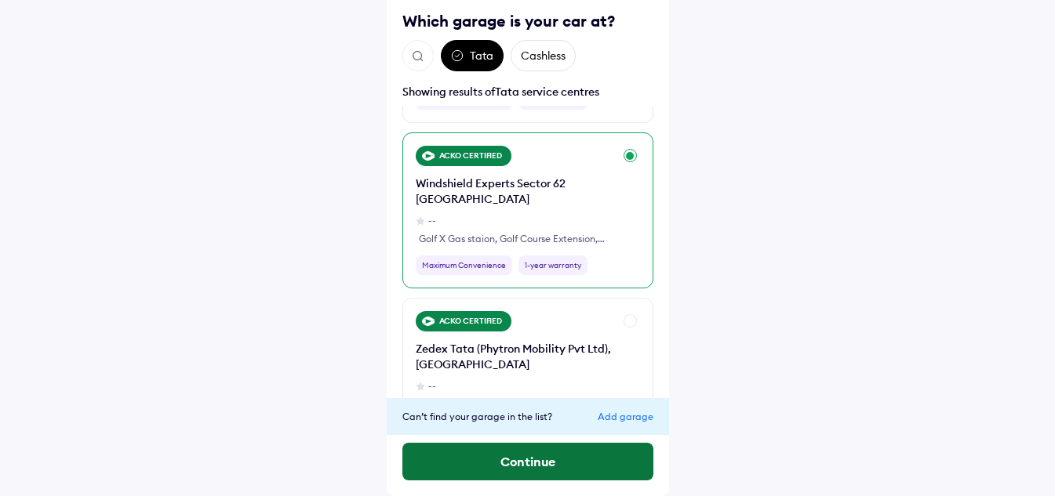
click at [514, 459] on button "Continue" at bounding box center [527, 462] width 251 height 38
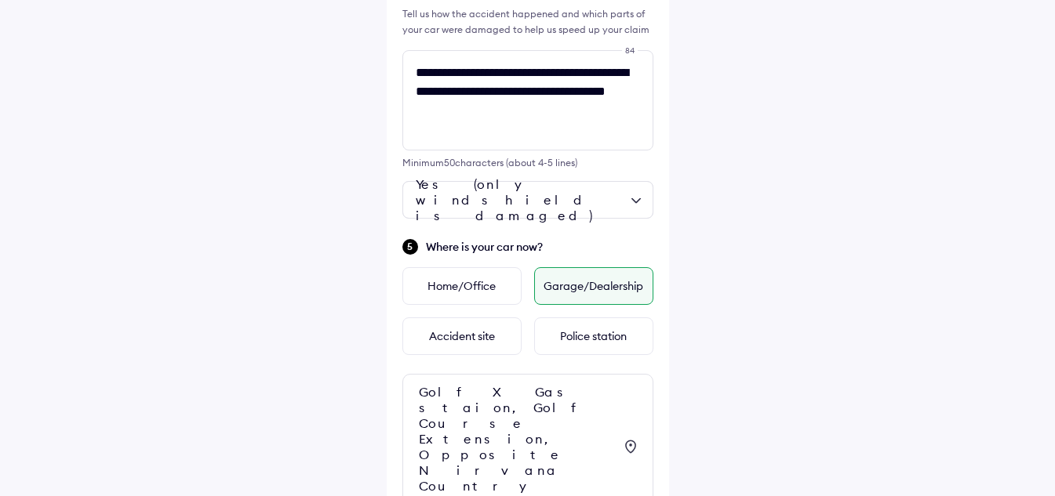
scroll to position [599, 0]
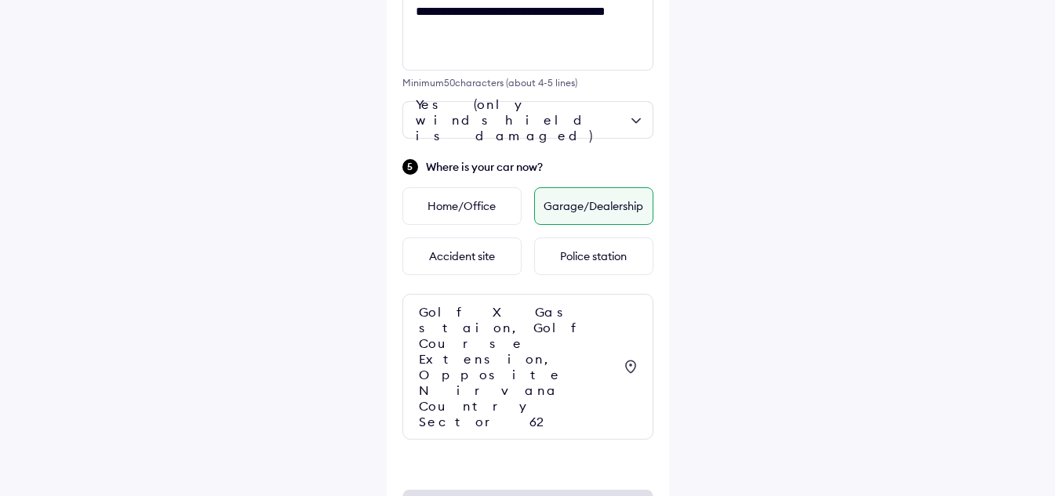
click at [553, 344] on div "Golf X Gas staion, Golf Course Extension, Opposite Nirvana Country Sector 62" at bounding box center [516, 366] width 195 height 125
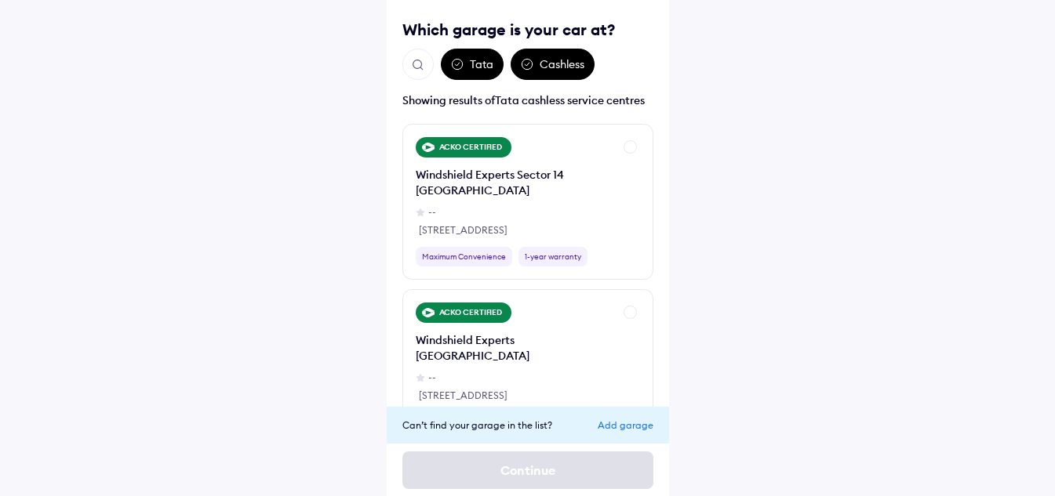
scroll to position [114, 0]
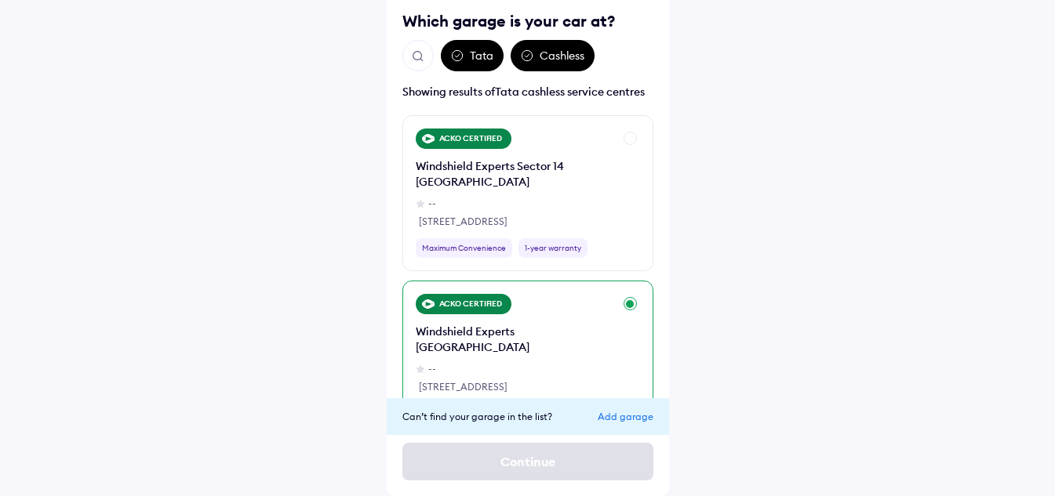
click at [584, 384] on div "[STREET_ADDRESS]" at bounding box center [514, 387] width 191 height 14
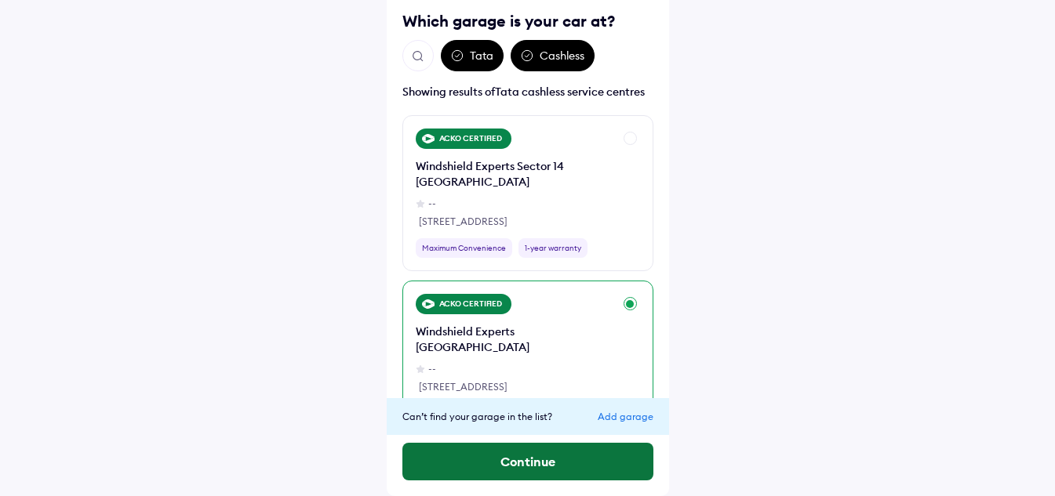
click at [512, 460] on button "Continue" at bounding box center [527, 462] width 251 height 38
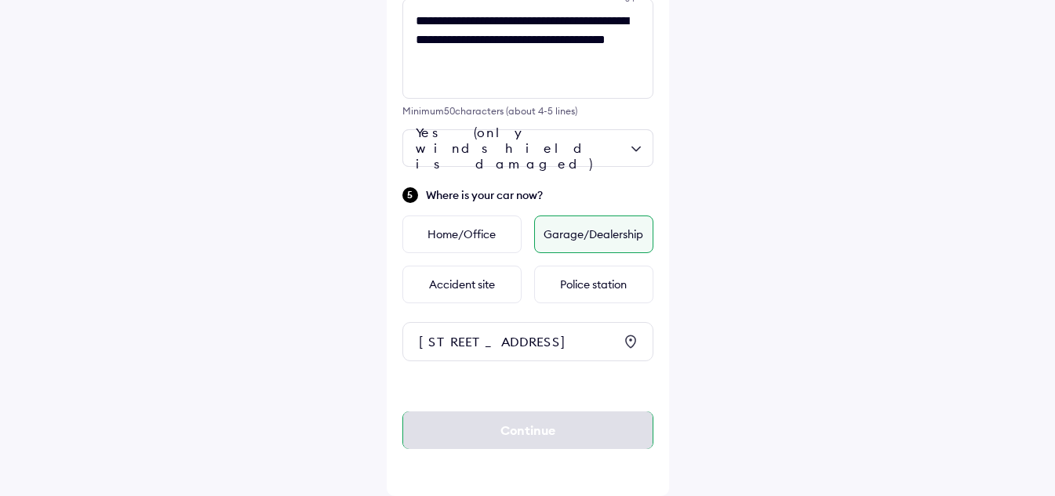
scroll to position [599, 0]
click at [422, 425] on div "Continue" at bounding box center [527, 431] width 251 height 38
click at [462, 391] on div "Continue" at bounding box center [527, 430] width 251 height 100
click at [507, 381] on div "Continue" at bounding box center [527, 430] width 251 height 100
click at [485, 373] on div "**********" at bounding box center [528, 0] width 282 height 994
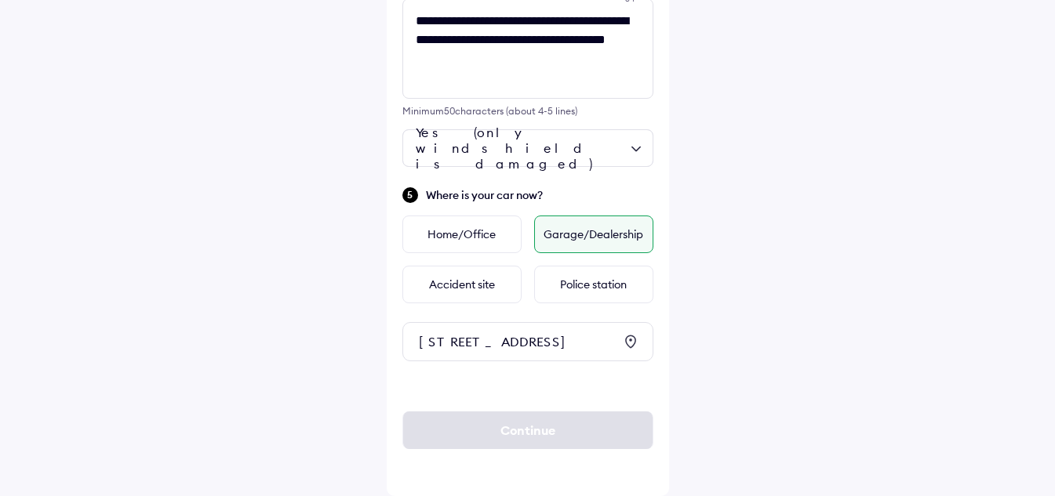
click at [512, 373] on div "**********" at bounding box center [528, 0] width 282 height 994
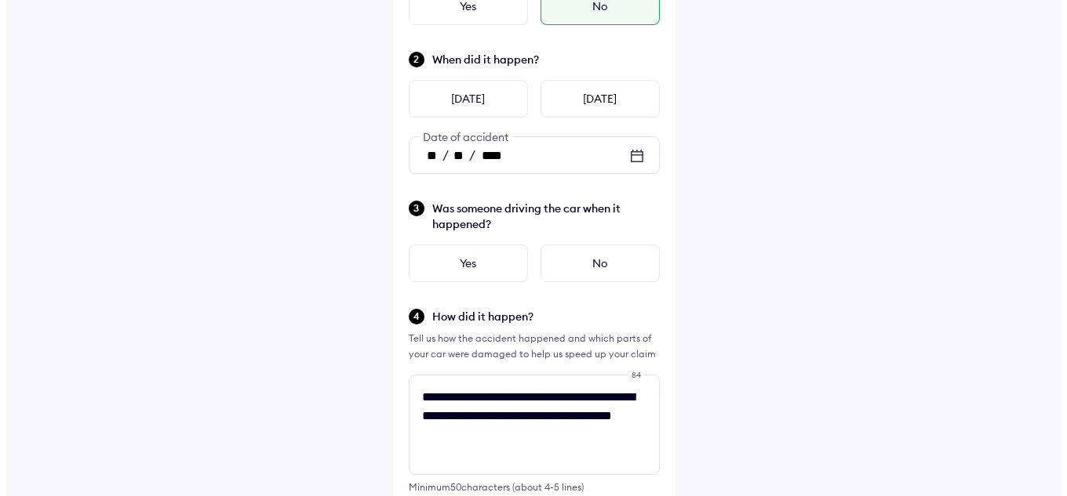
scroll to position [0, 0]
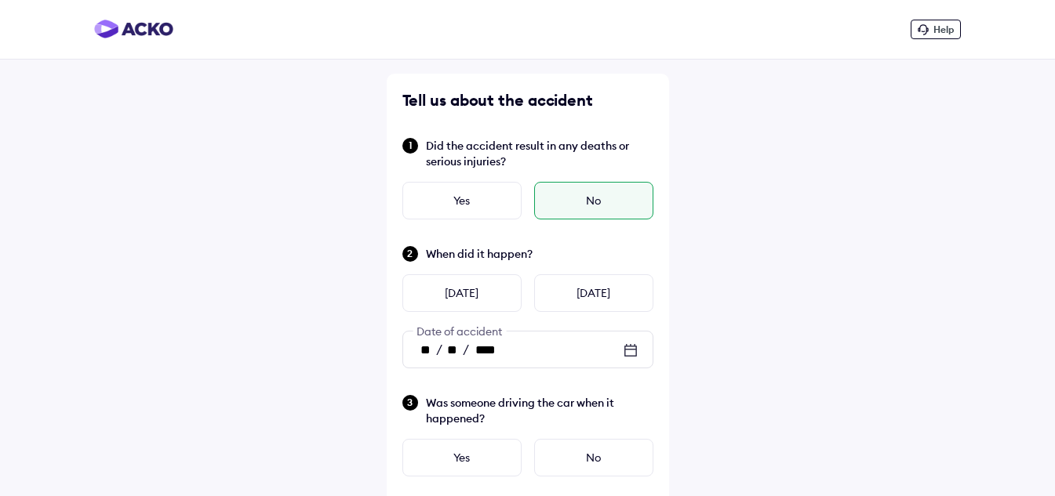
click at [111, 28] on img at bounding box center [133, 29] width 79 height 19
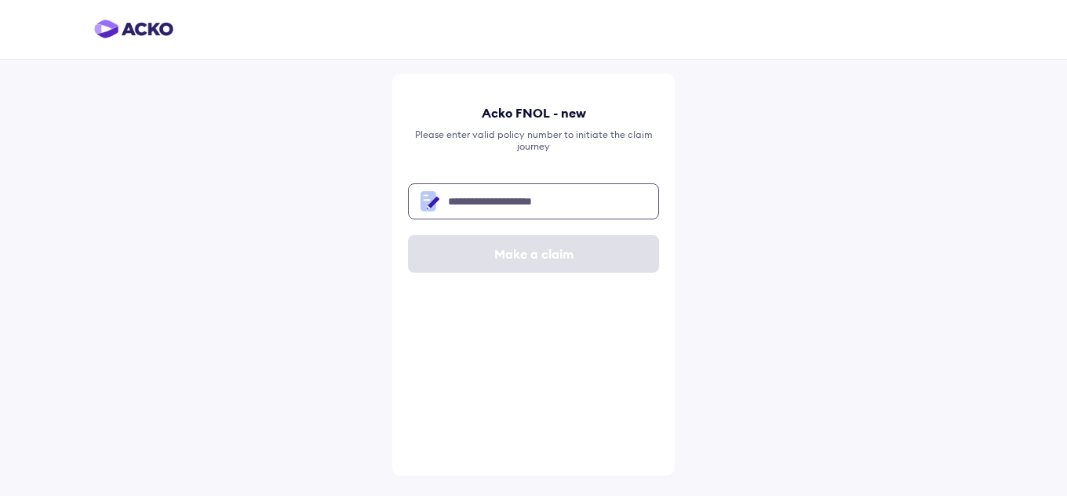
click at [533, 202] on input "text" at bounding box center [533, 202] width 251 height 36
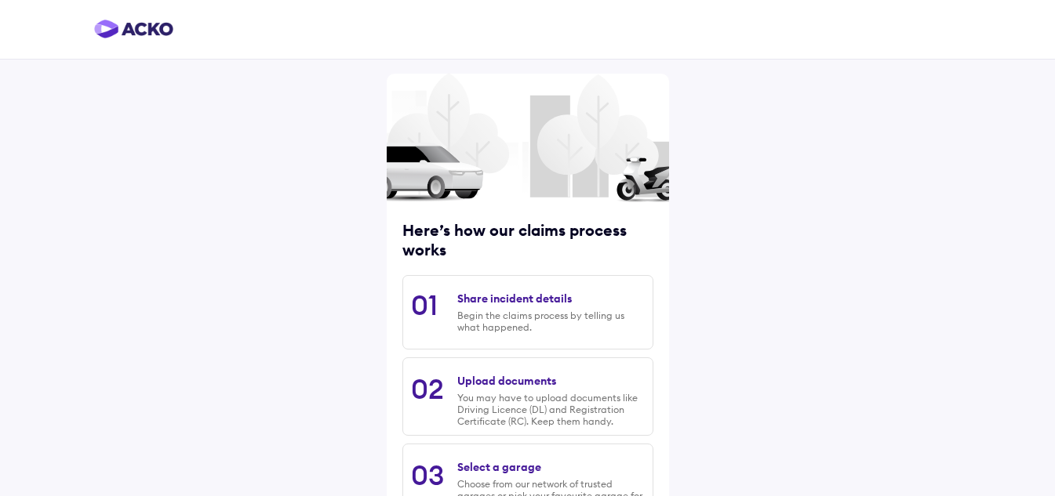
click at [536, 314] on div "Begin the claims process by telling us what happened." at bounding box center [550, 322] width 187 height 24
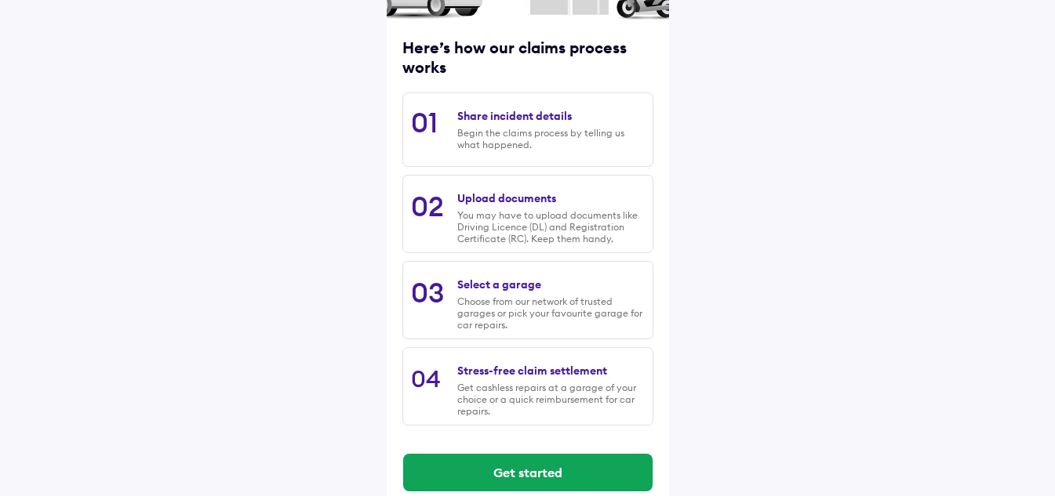
scroll to position [206, 0]
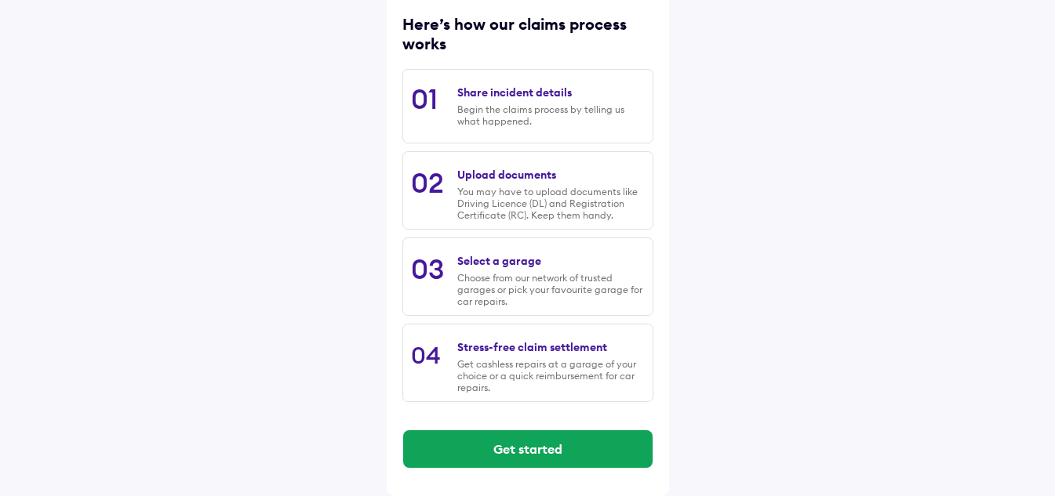
click at [513, 354] on div "Stress-free claim settlement" at bounding box center [532, 347] width 150 height 14
click at [520, 360] on div "Stress-free claim settlement Get cashless repairs at a garage of your choice or…" at bounding box center [550, 363] width 187 height 61
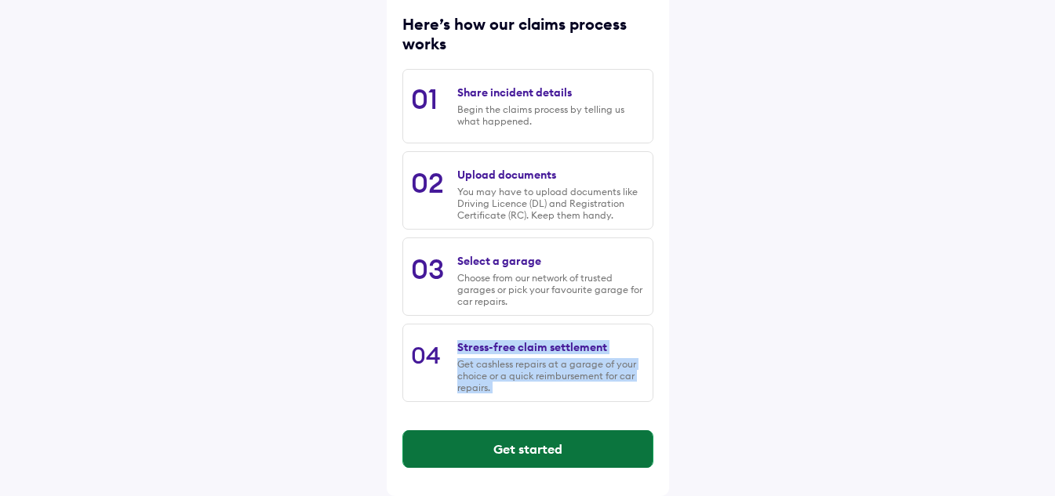
click at [506, 447] on button "Get started" at bounding box center [527, 450] width 249 height 38
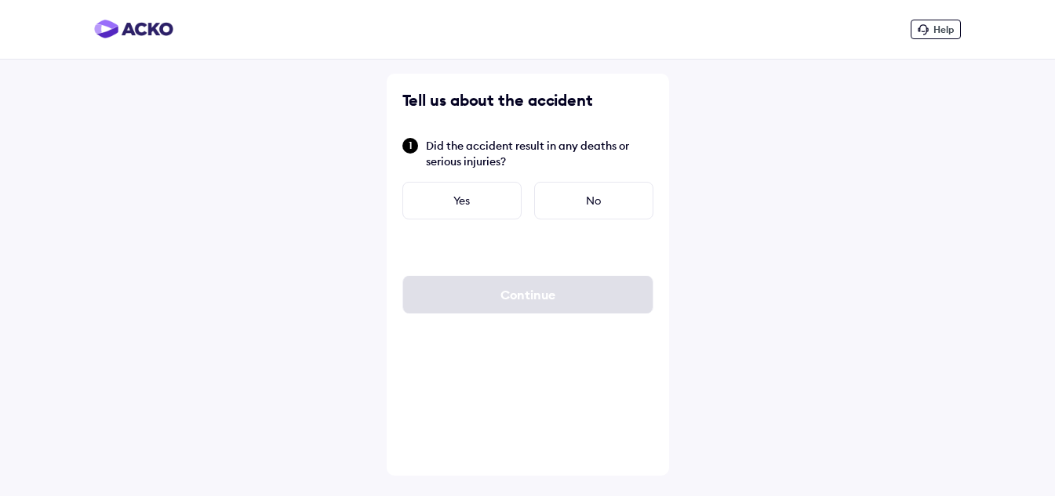
scroll to position [0, 0]
click at [575, 191] on div "No" at bounding box center [599, 201] width 119 height 38
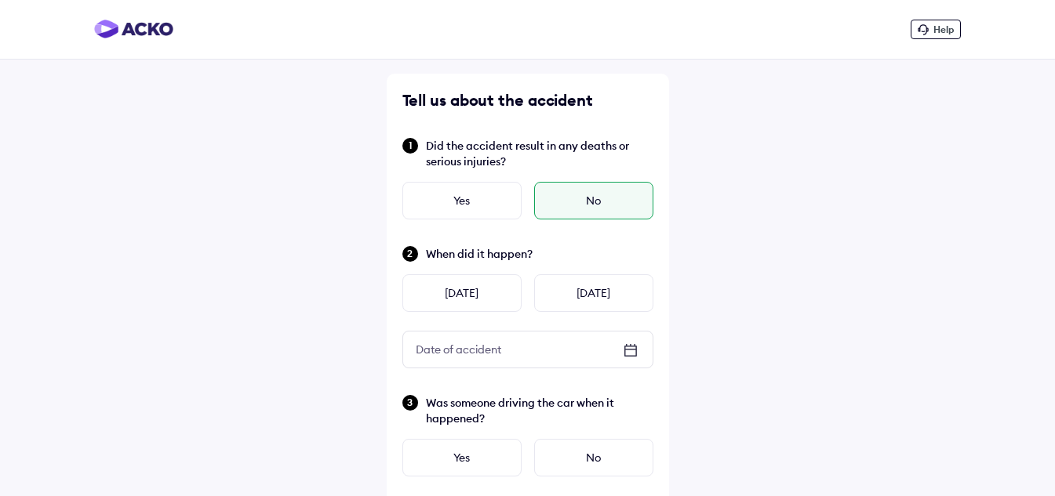
click at [634, 346] on icon at bounding box center [635, 345] width 2 height 2
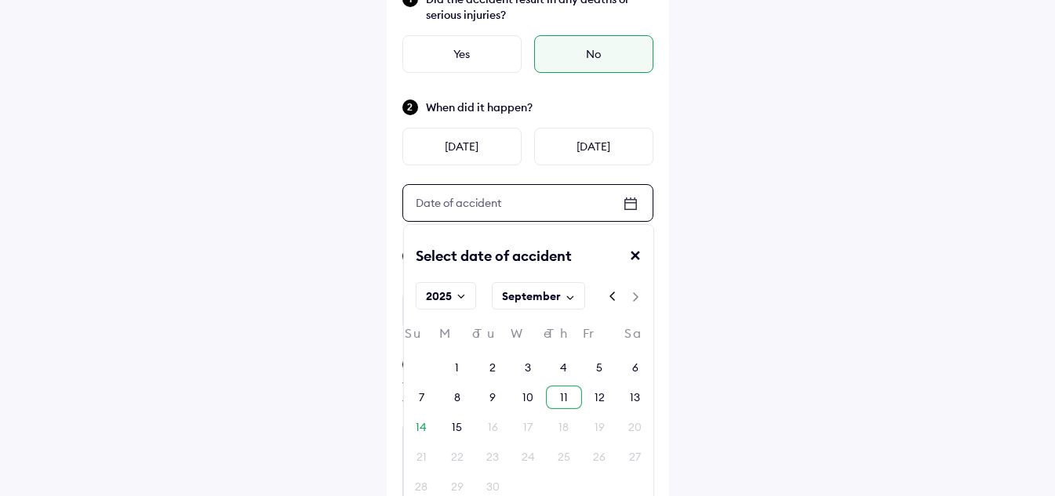
scroll to position [157, 0]
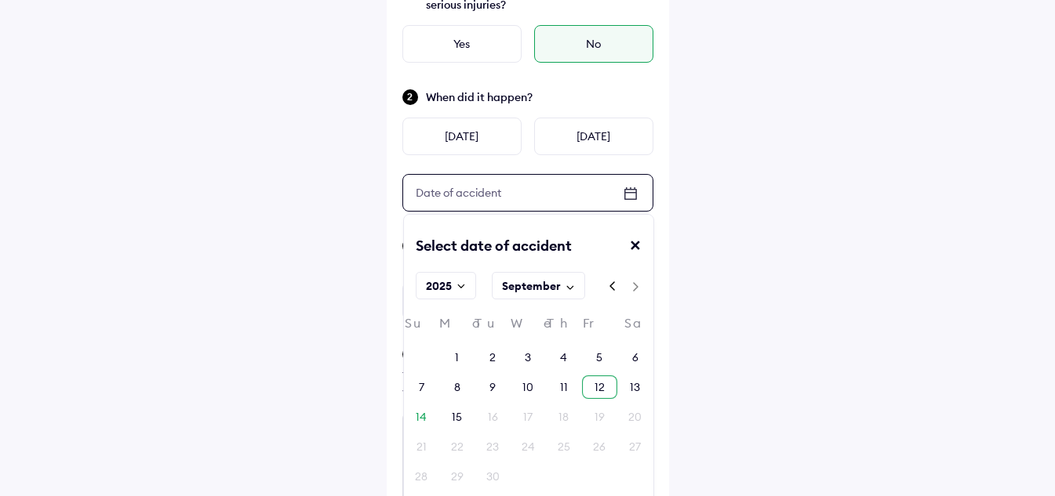
click at [589, 387] on div "12" at bounding box center [599, 388] width 35 height 24
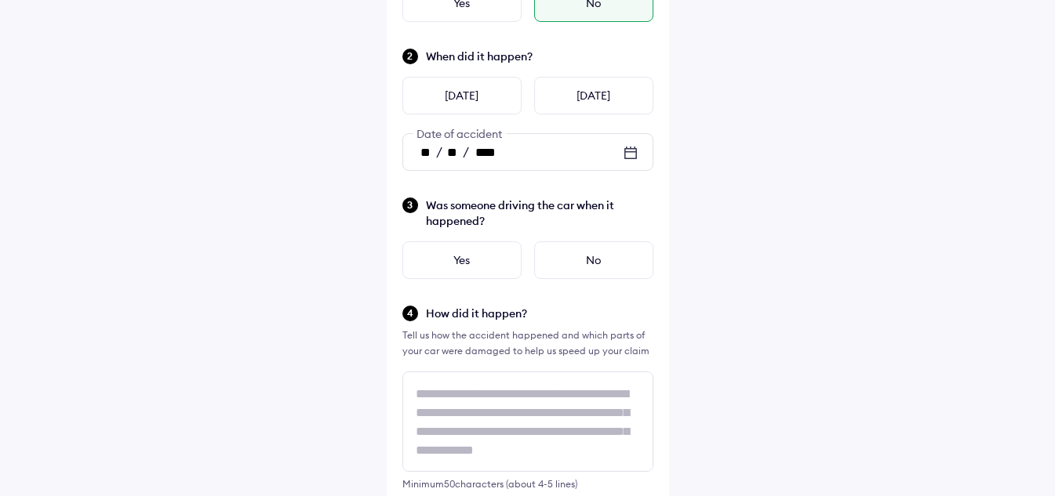
scroll to position [235, 0]
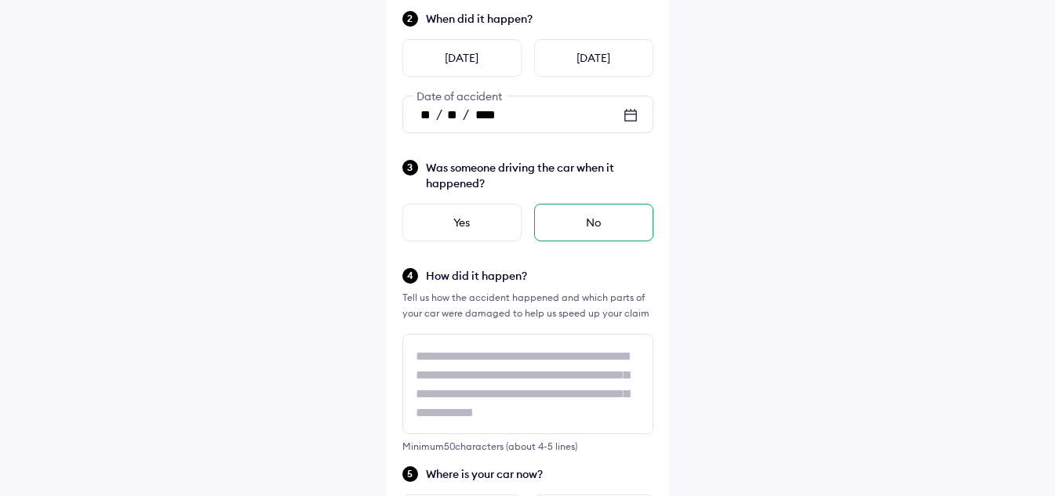
click at [579, 227] on div "No" at bounding box center [593, 223] width 119 height 38
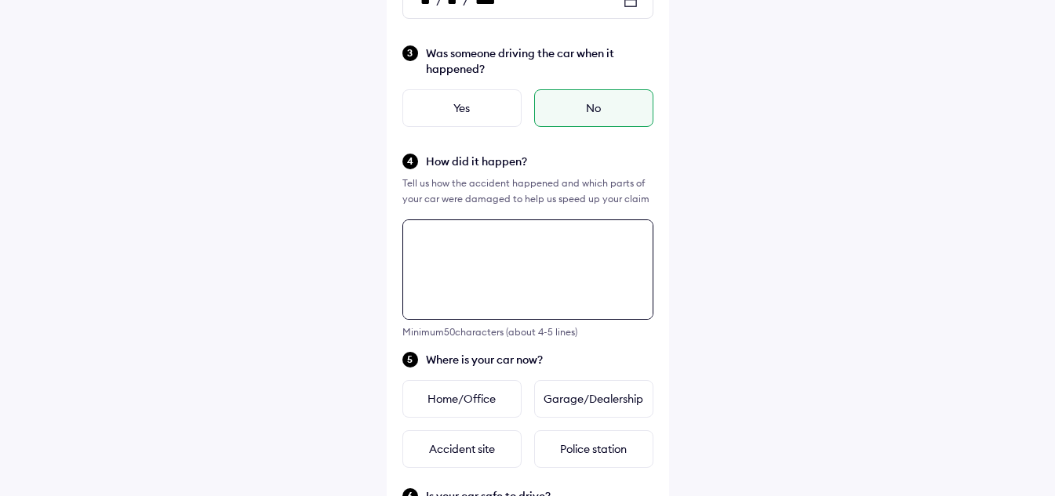
click at [508, 320] on textarea at bounding box center [527, 270] width 251 height 100
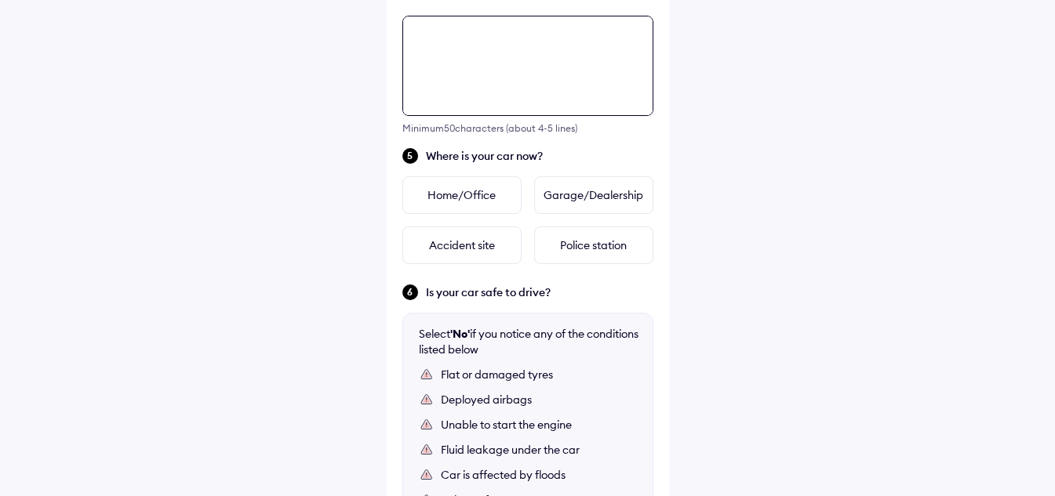
scroll to position [569, 0]
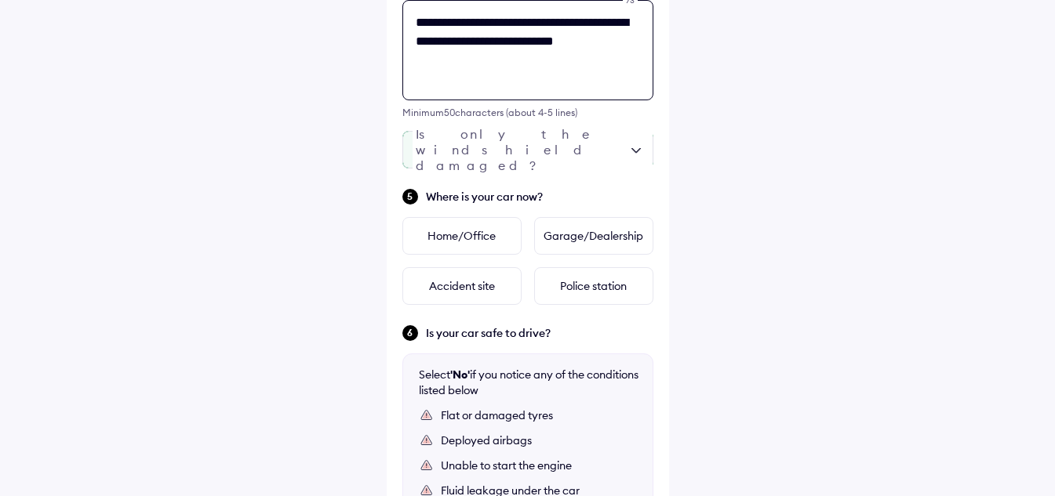
type textarea "**********"
click at [619, 154] on div at bounding box center [527, 150] width 251 height 38
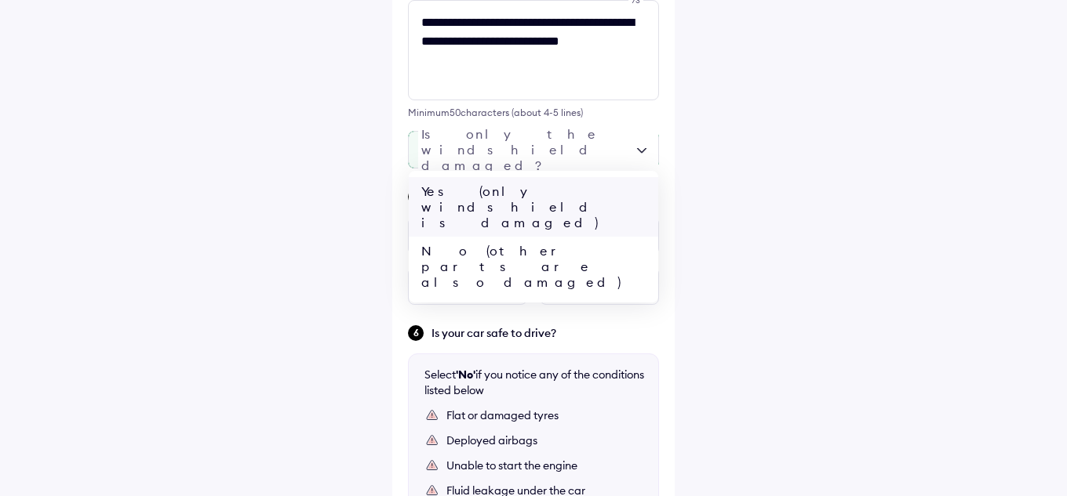
click at [514, 193] on div "Yes (only windshield is damaged)" at bounding box center [533, 207] width 249 height 60
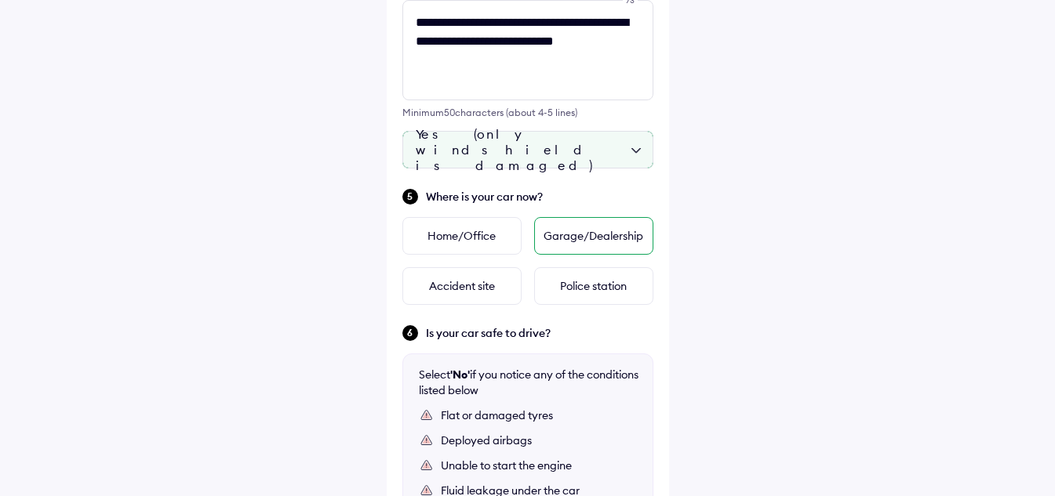
click at [560, 234] on div "Garage/Dealership" at bounding box center [593, 236] width 119 height 38
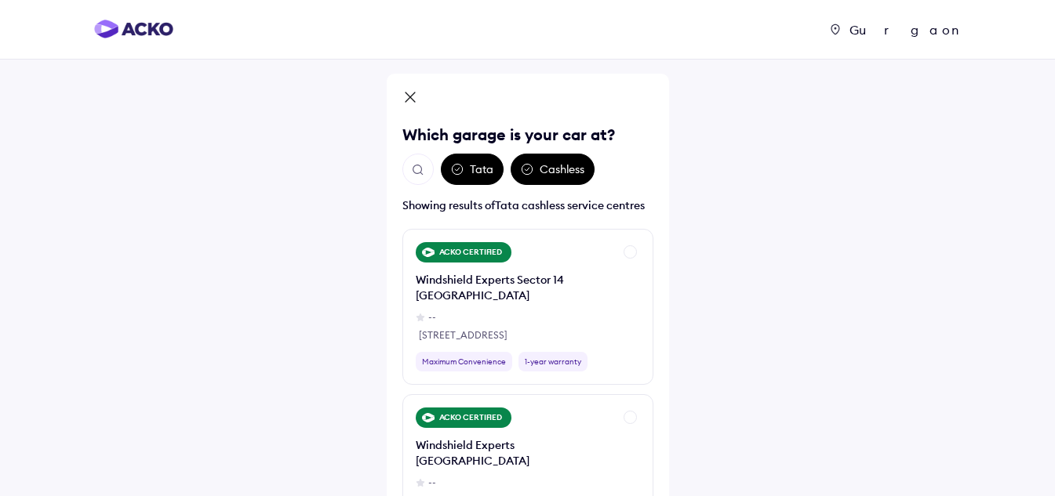
click at [554, 168] on div "Cashless" at bounding box center [553, 169] width 84 height 31
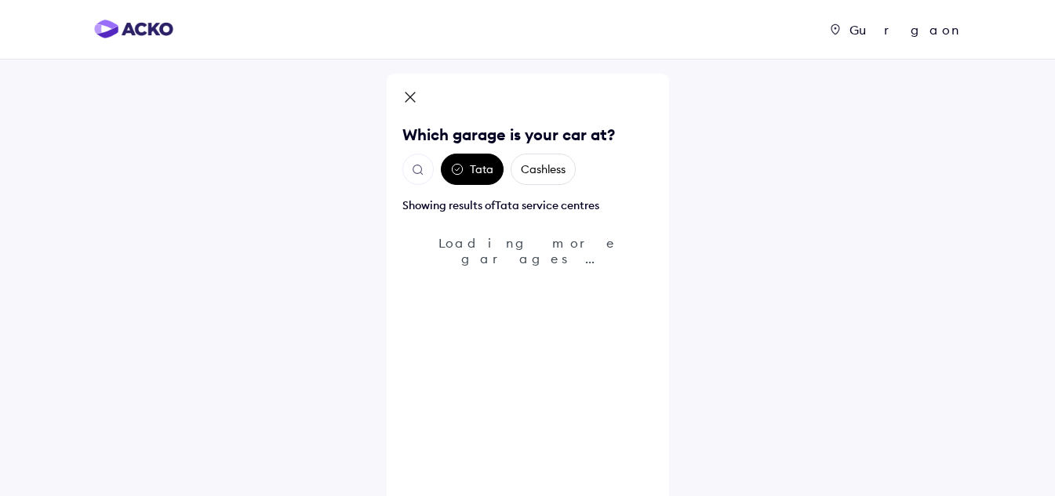
click at [489, 167] on div "Tata" at bounding box center [472, 169] width 63 height 31
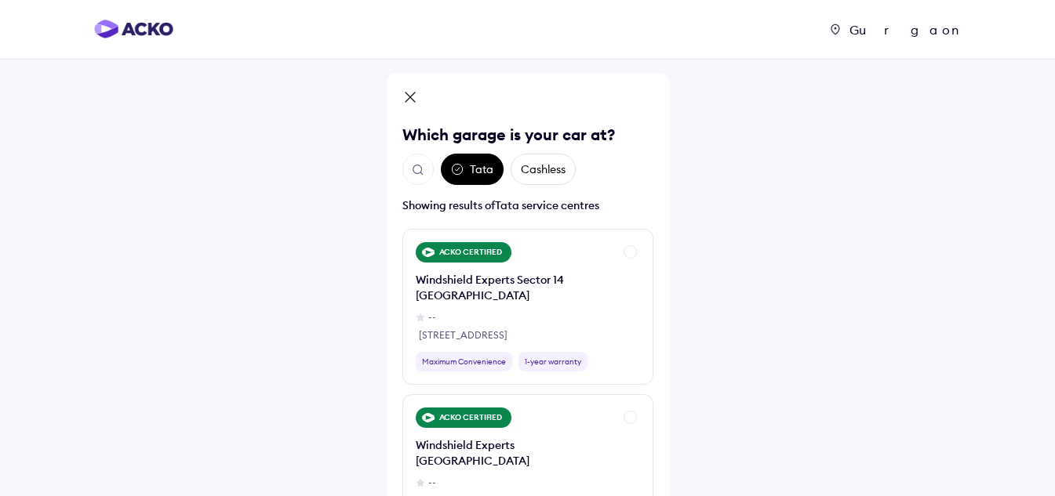
click at [536, 171] on div "Cashless" at bounding box center [543, 169] width 65 height 31
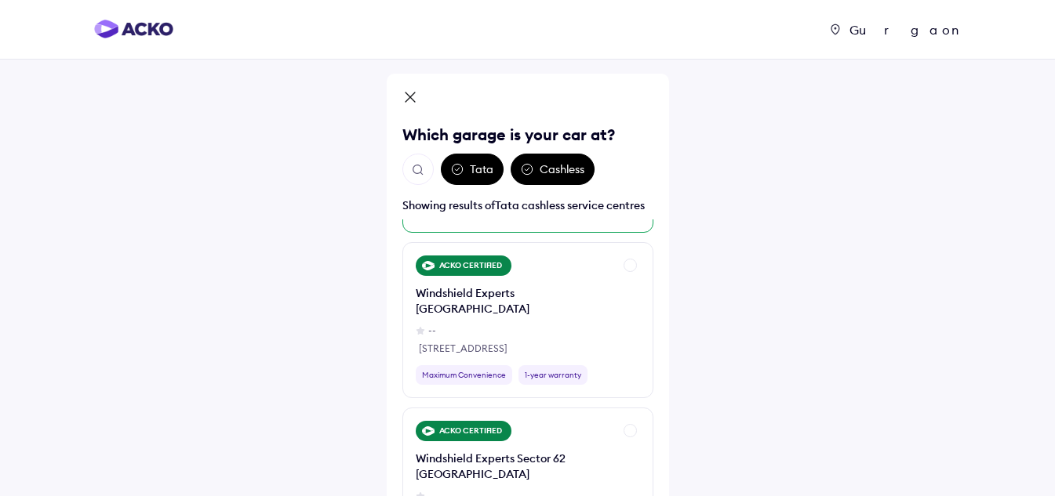
scroll to position [235, 0]
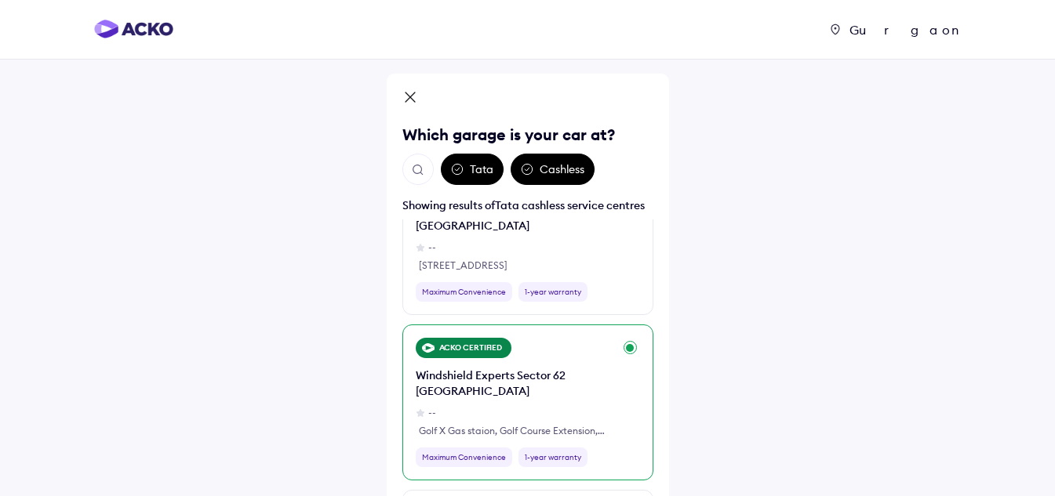
click at [574, 387] on div "Windshield Experts Sector 62 [GEOGRAPHIC_DATA]" at bounding box center [515, 383] width 198 height 31
click at [557, 391] on div "Windshield Experts Sector 62 [GEOGRAPHIC_DATA]" at bounding box center [515, 383] width 198 height 31
click at [438, 346] on div "ACKO CERTIFIED" at bounding box center [464, 348] width 96 height 20
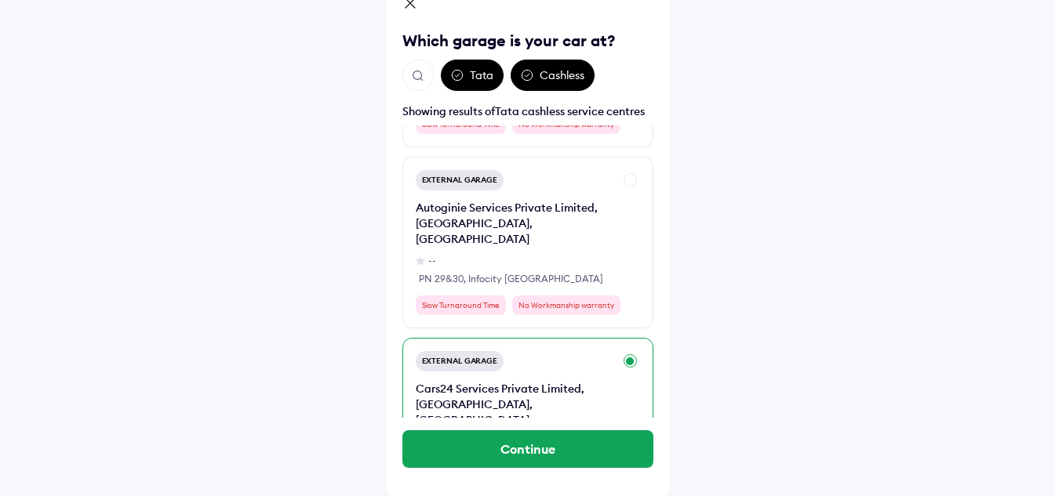
scroll to position [1020, 0]
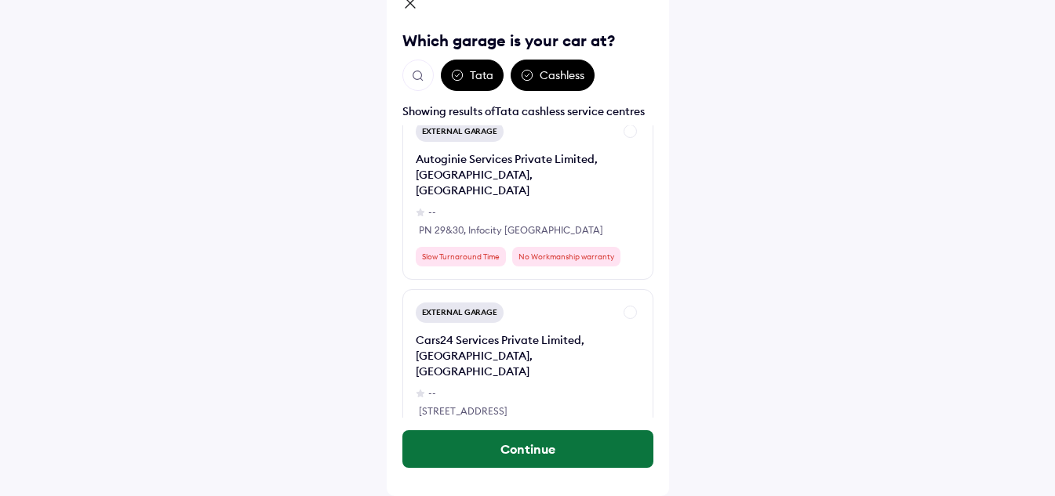
click at [527, 450] on button "Continue" at bounding box center [527, 450] width 251 height 38
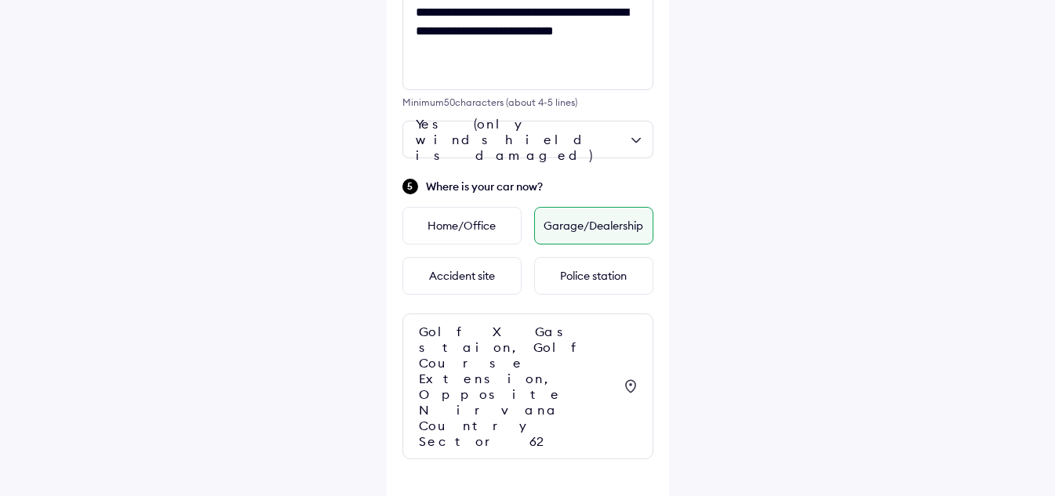
scroll to position [599, 0]
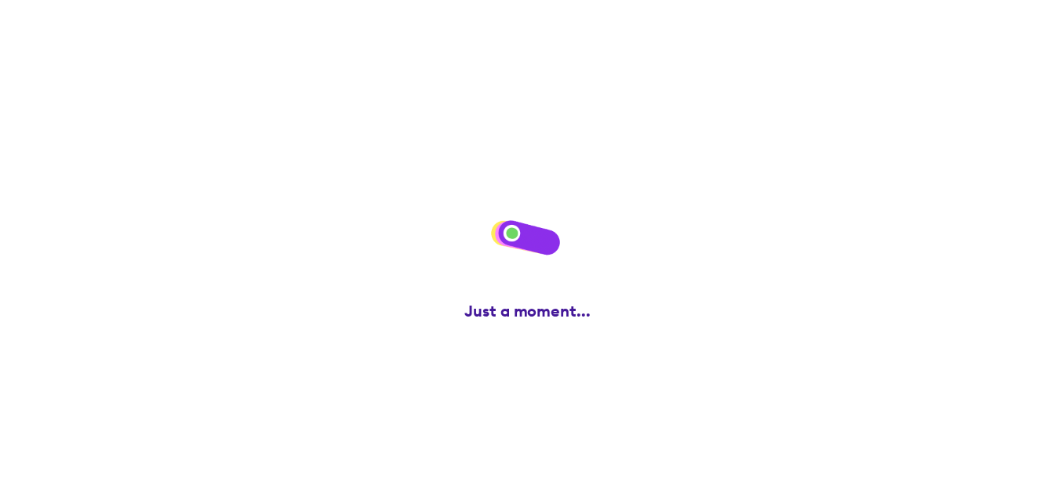
scroll to position [0, 0]
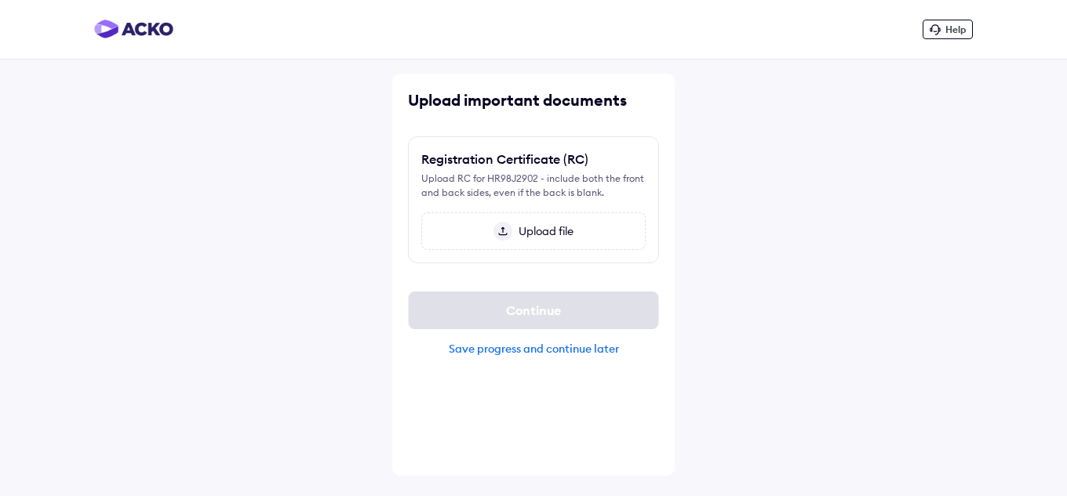
click at [503, 236] on img at bounding box center [502, 231] width 19 height 19
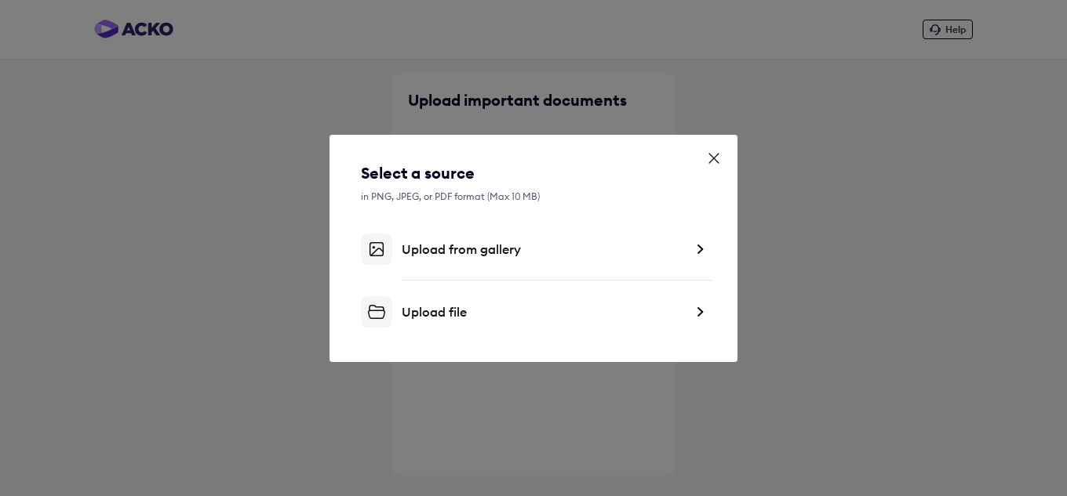
click at [427, 314] on div "Upload file" at bounding box center [543, 312] width 282 height 16
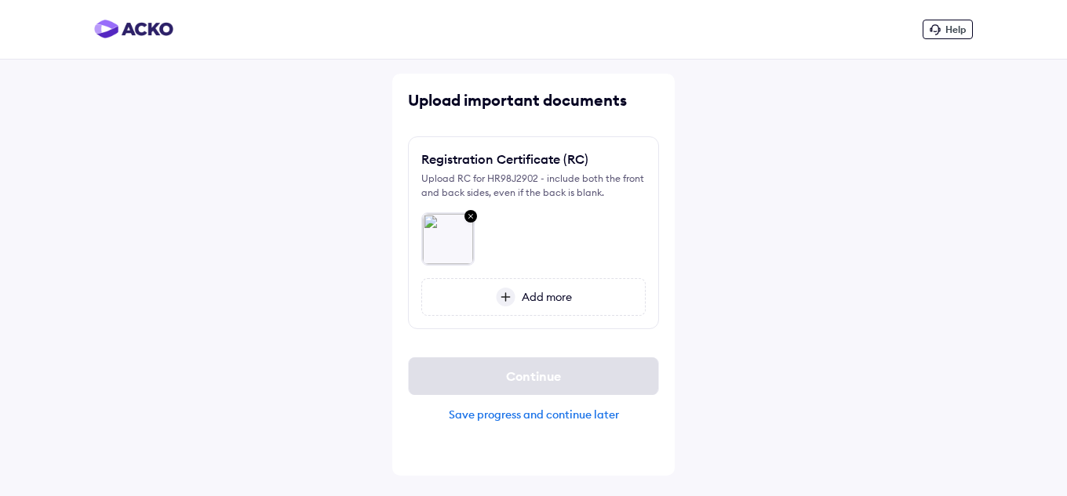
click at [500, 289] on img at bounding box center [506, 297] width 20 height 19
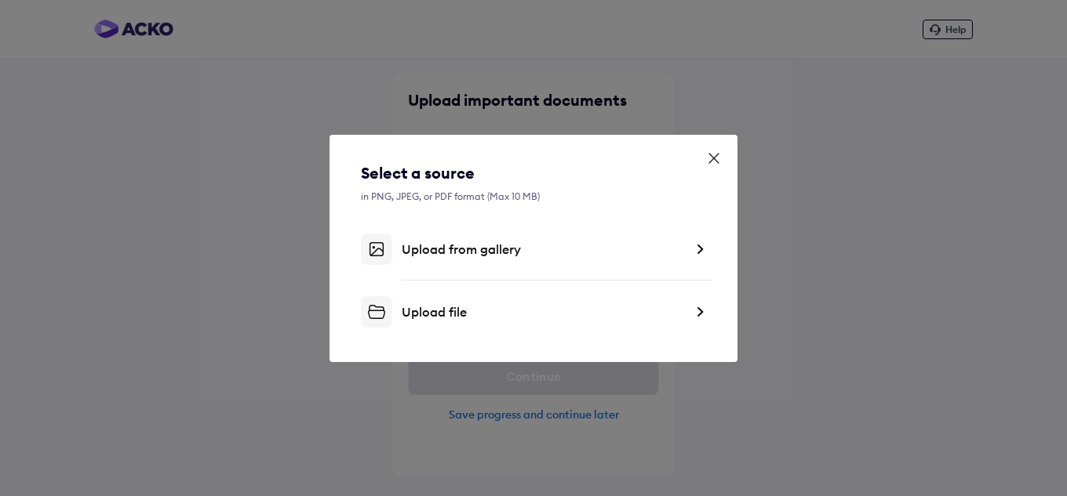
click at [415, 312] on div "Upload file" at bounding box center [543, 312] width 282 height 16
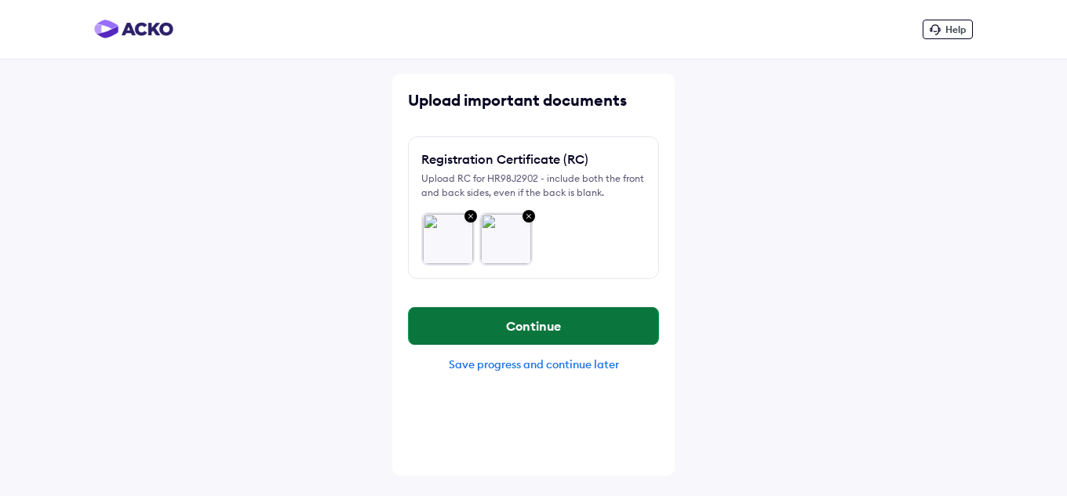
click at [554, 333] on button "Continue" at bounding box center [533, 326] width 249 height 38
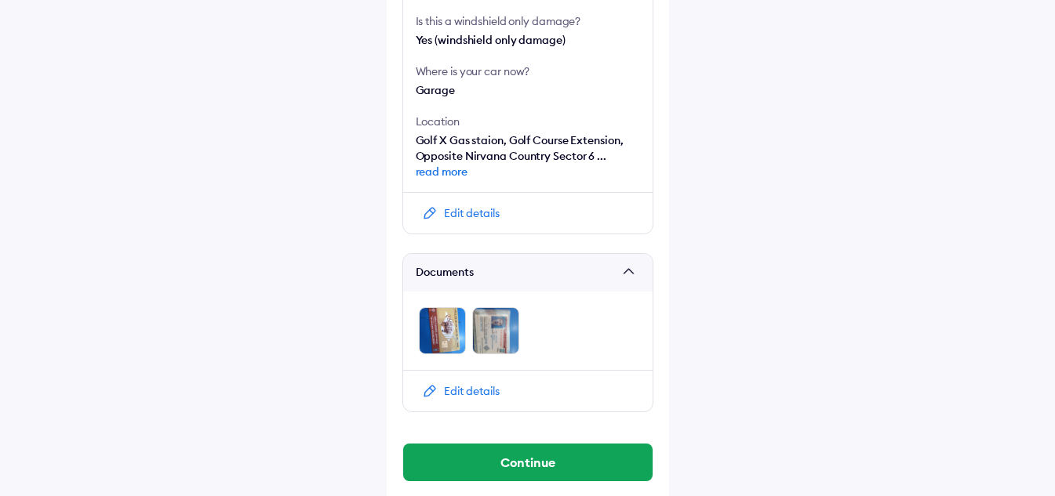
scroll to position [632, 0]
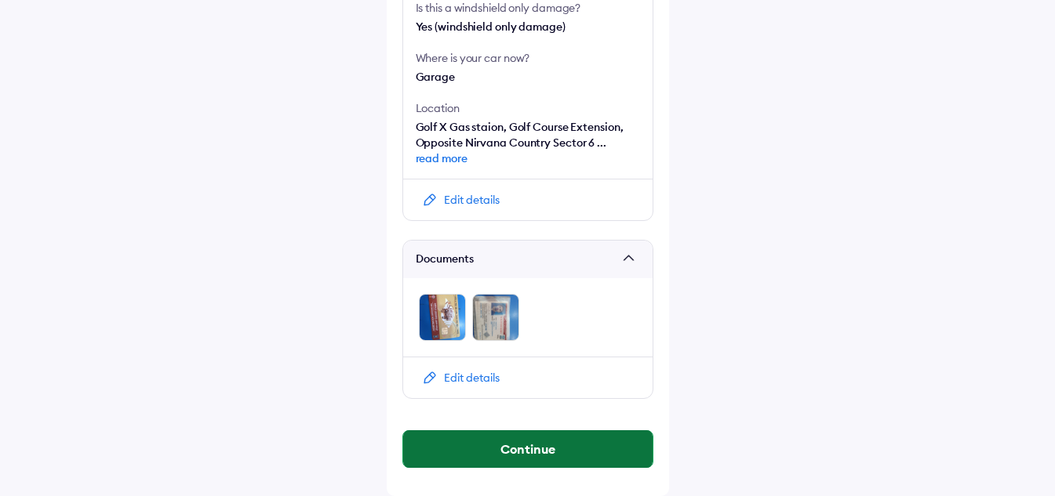
click at [492, 447] on button "Continue" at bounding box center [527, 450] width 249 height 38
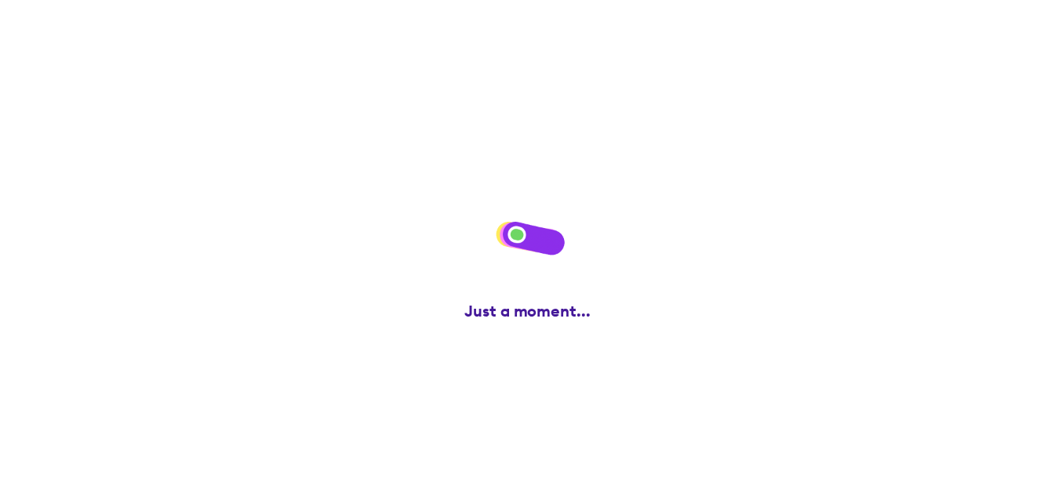
scroll to position [0, 0]
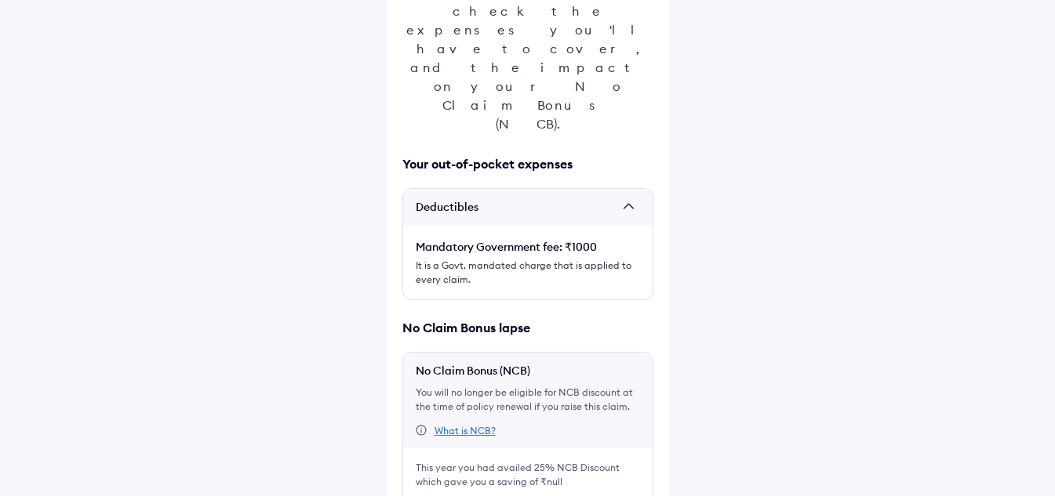
scroll to position [292, 0]
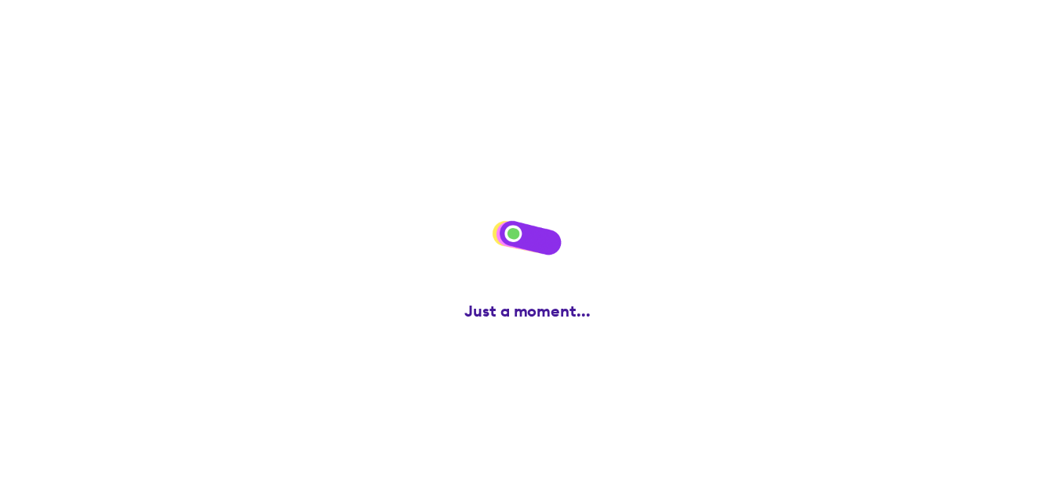
scroll to position [0, 0]
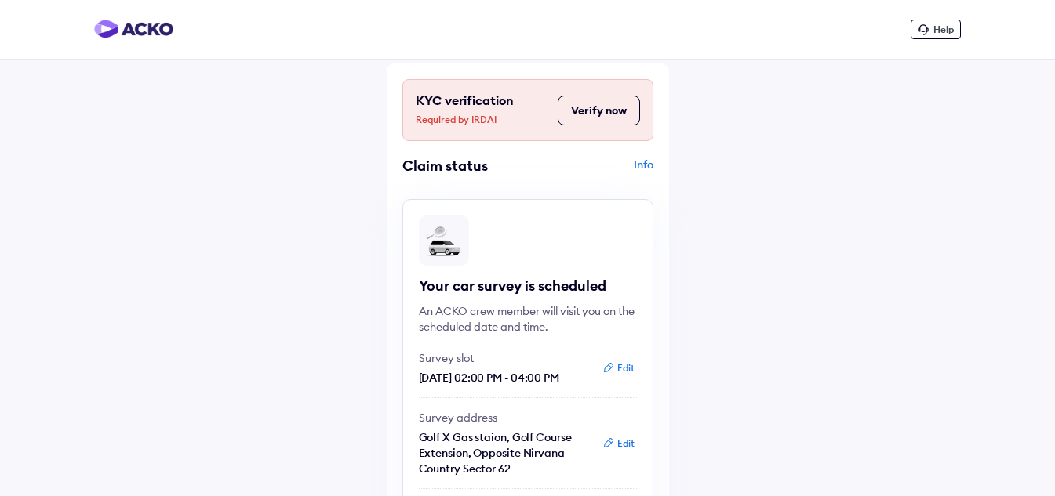
click at [643, 165] on div "Info" at bounding box center [593, 172] width 122 height 30
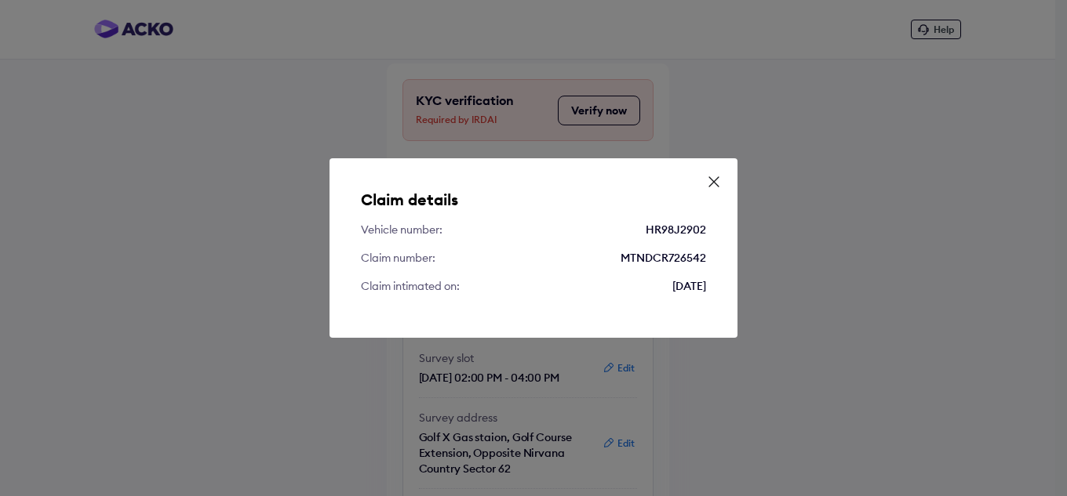
click at [716, 184] on icon at bounding box center [714, 182] width 16 height 16
